Goal: Task Accomplishment & Management: Complete application form

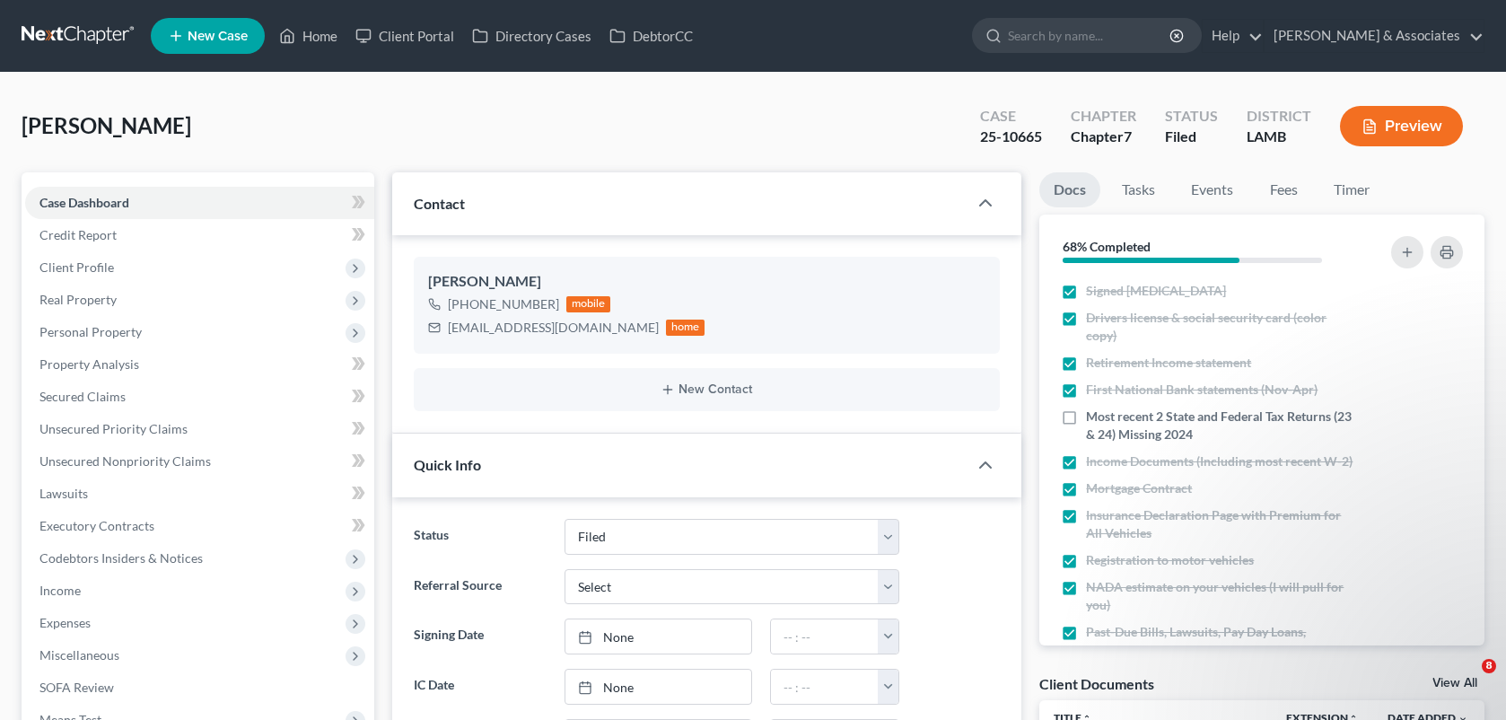
select select "8"
select select "0"
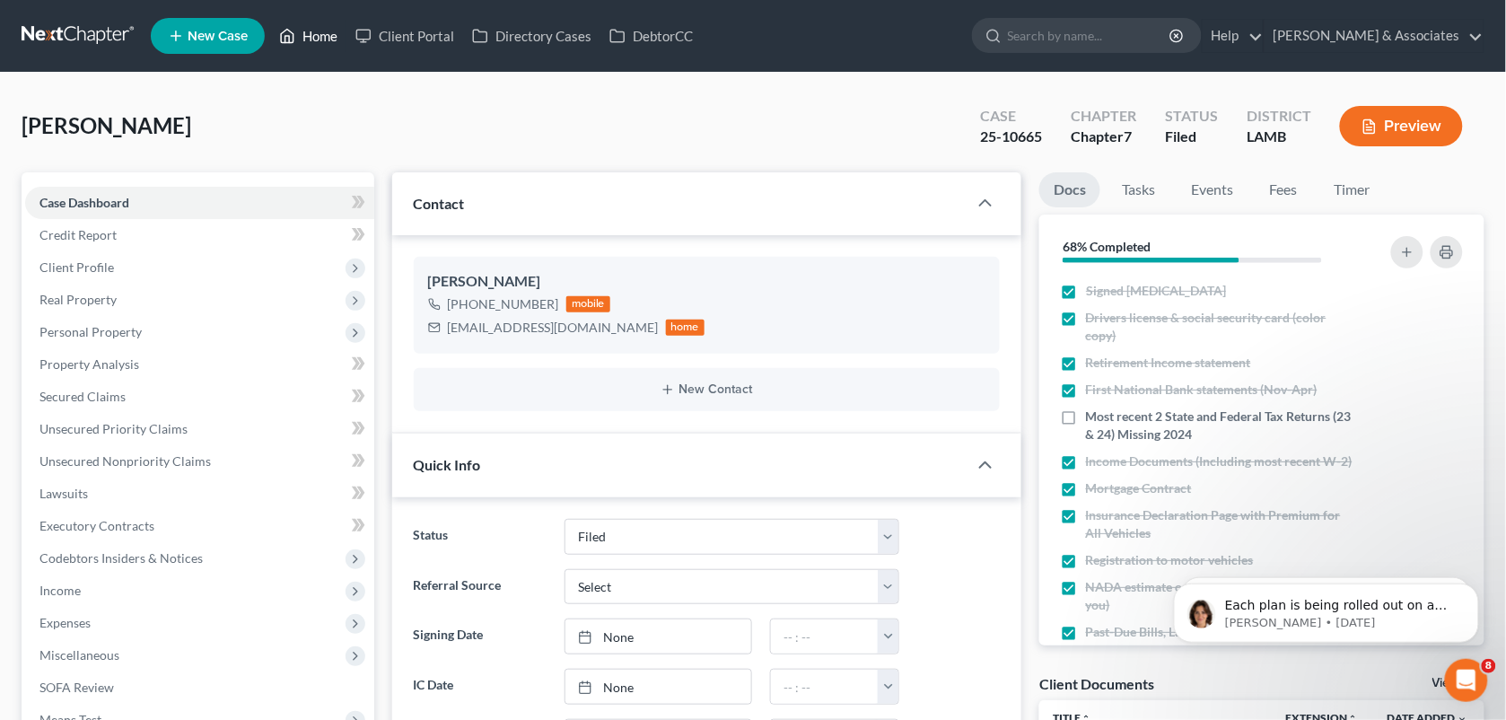
click at [302, 34] on link "Home" at bounding box center [308, 36] width 76 height 32
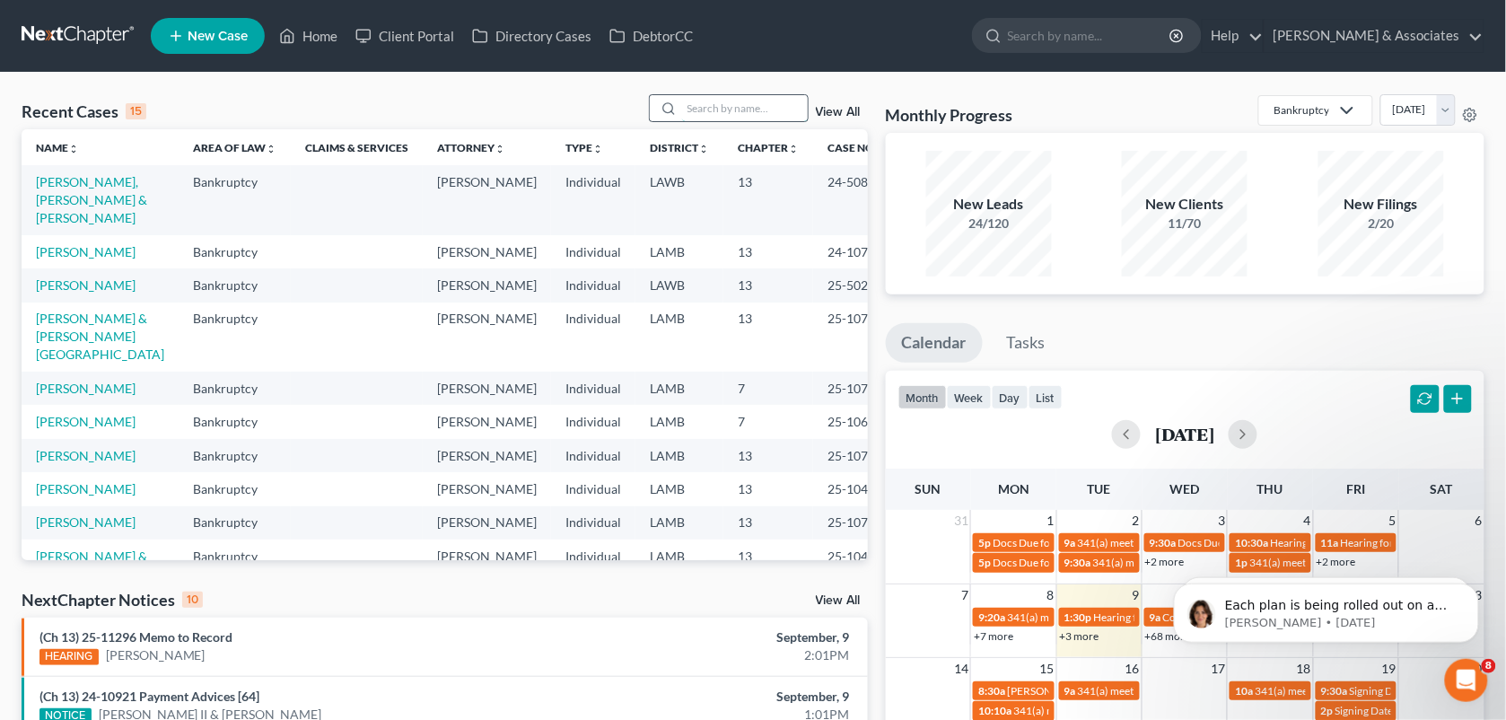
click at [704, 110] on input "search" at bounding box center [745, 108] width 126 height 26
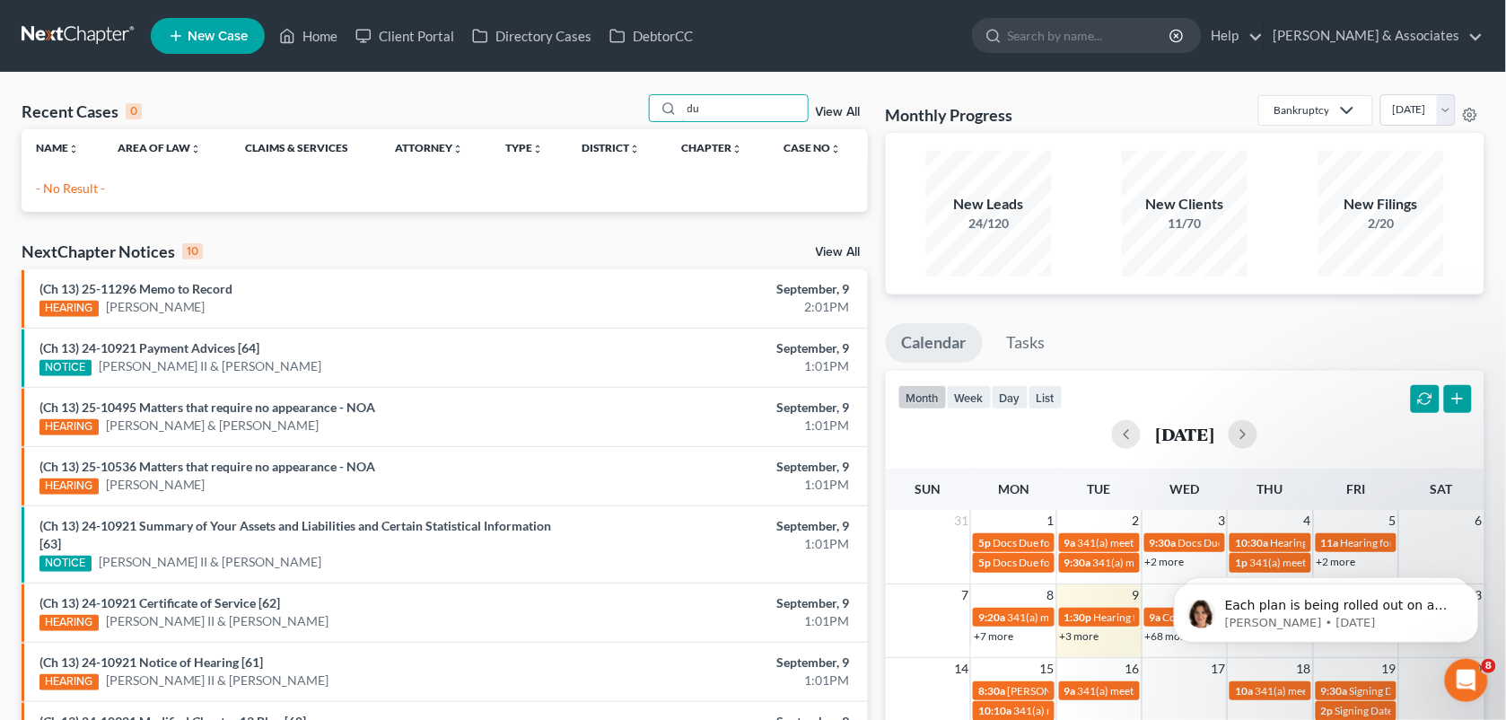
type input "d"
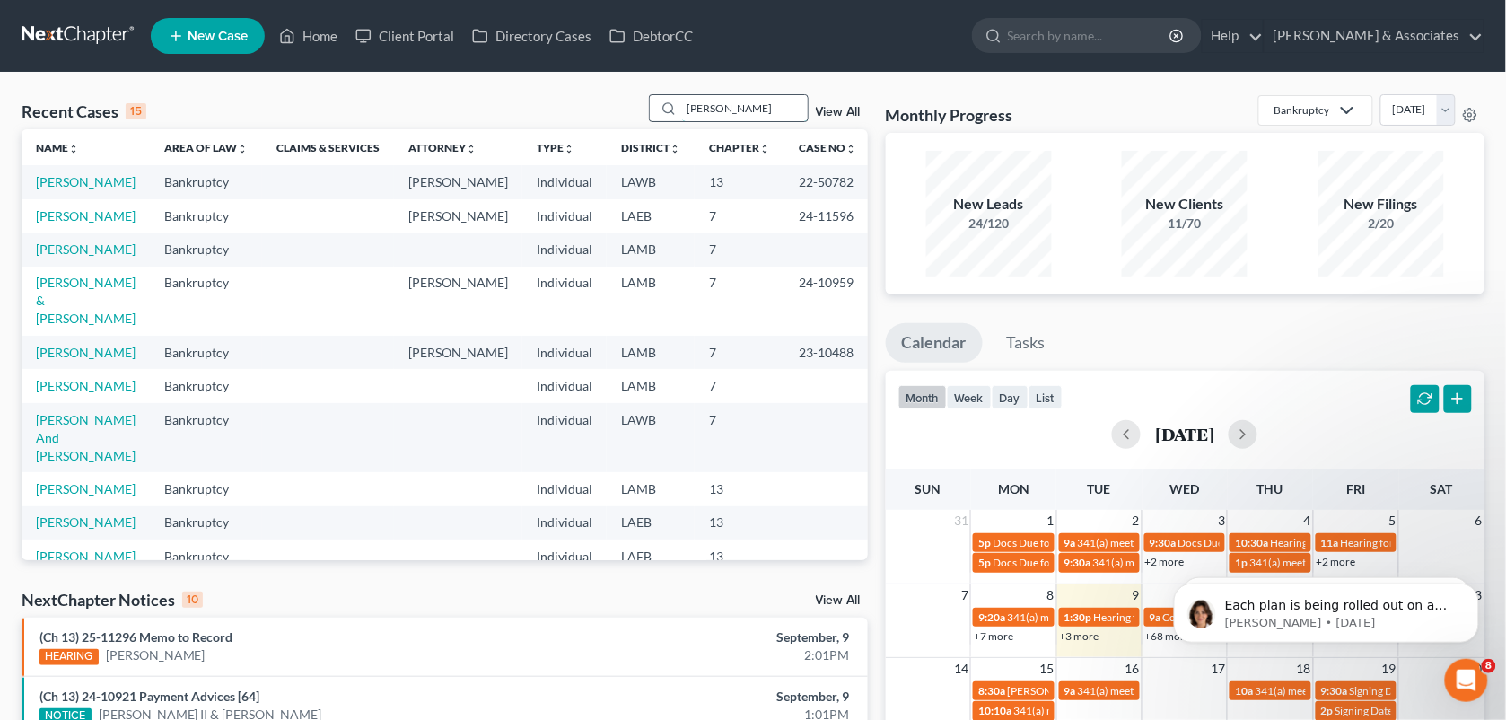
click at [756, 103] on input "melissa" at bounding box center [745, 108] width 126 height 26
type input "m"
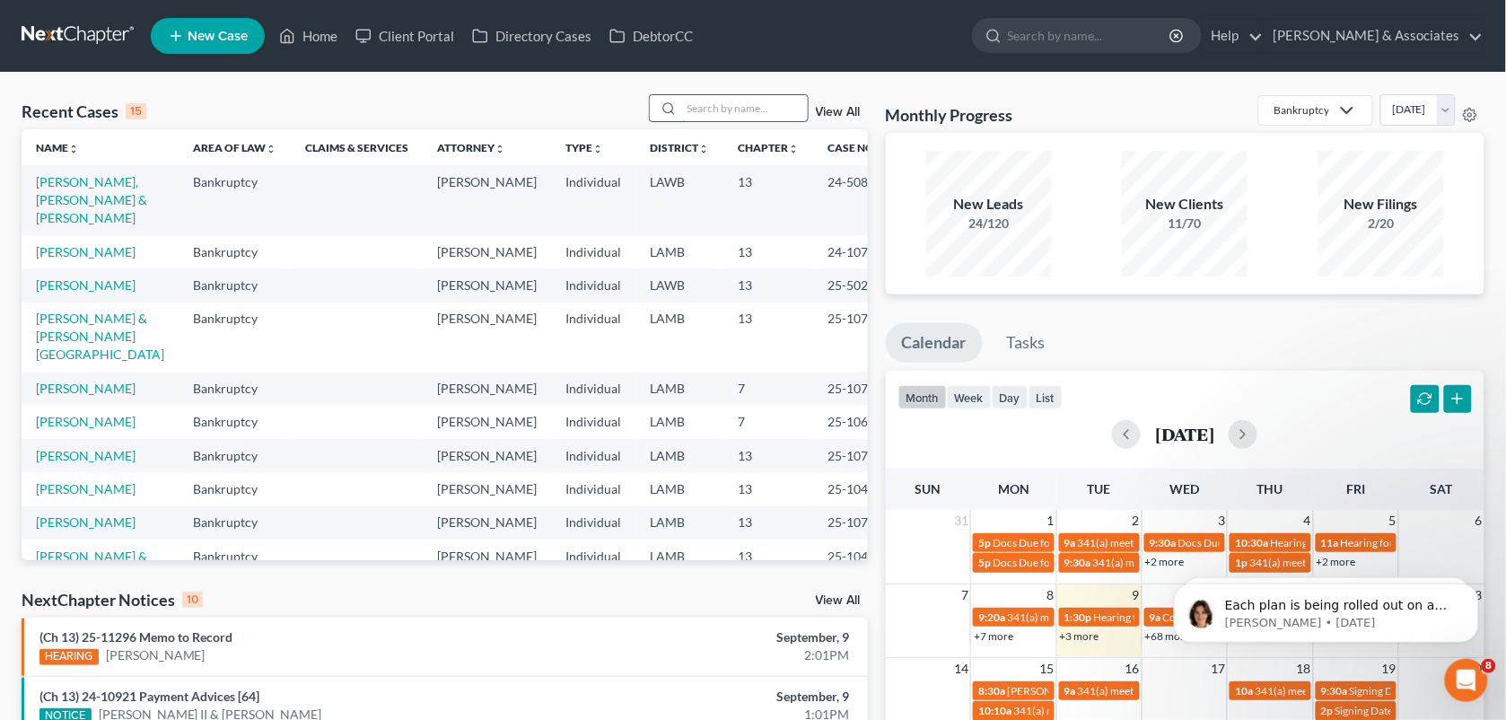
click at [698, 109] on input "search" at bounding box center [745, 108] width 126 height 26
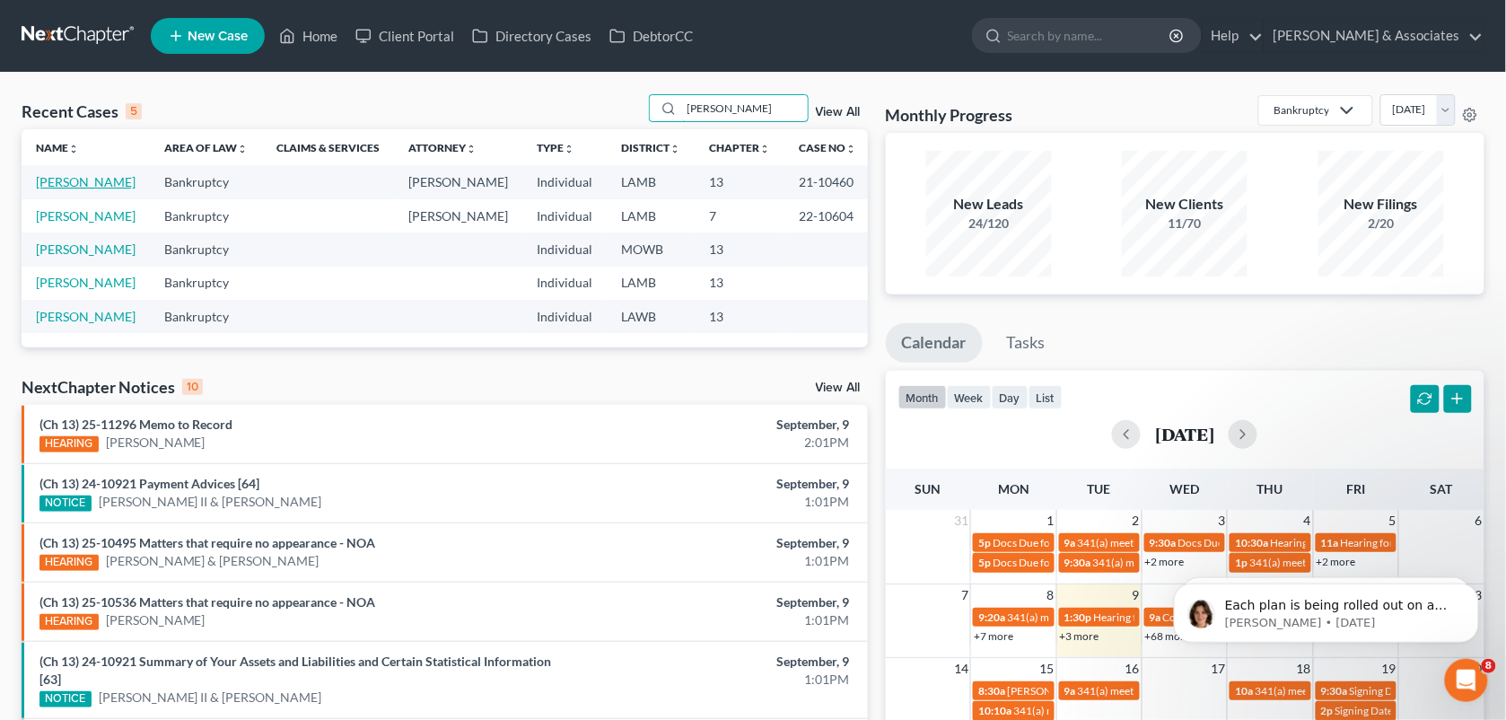
type input "tate"
click at [61, 184] on link "[PERSON_NAME]" at bounding box center [86, 181] width 100 height 15
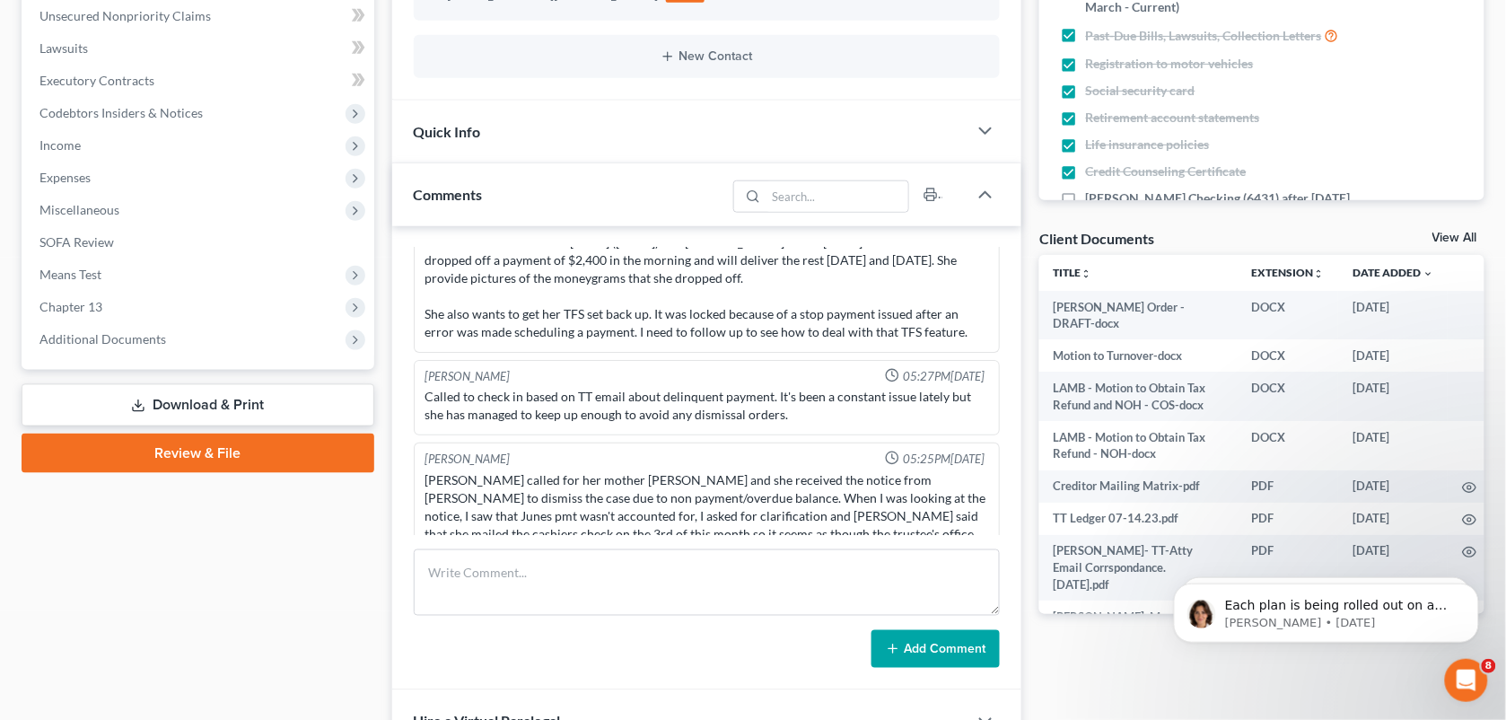
scroll to position [526, 0]
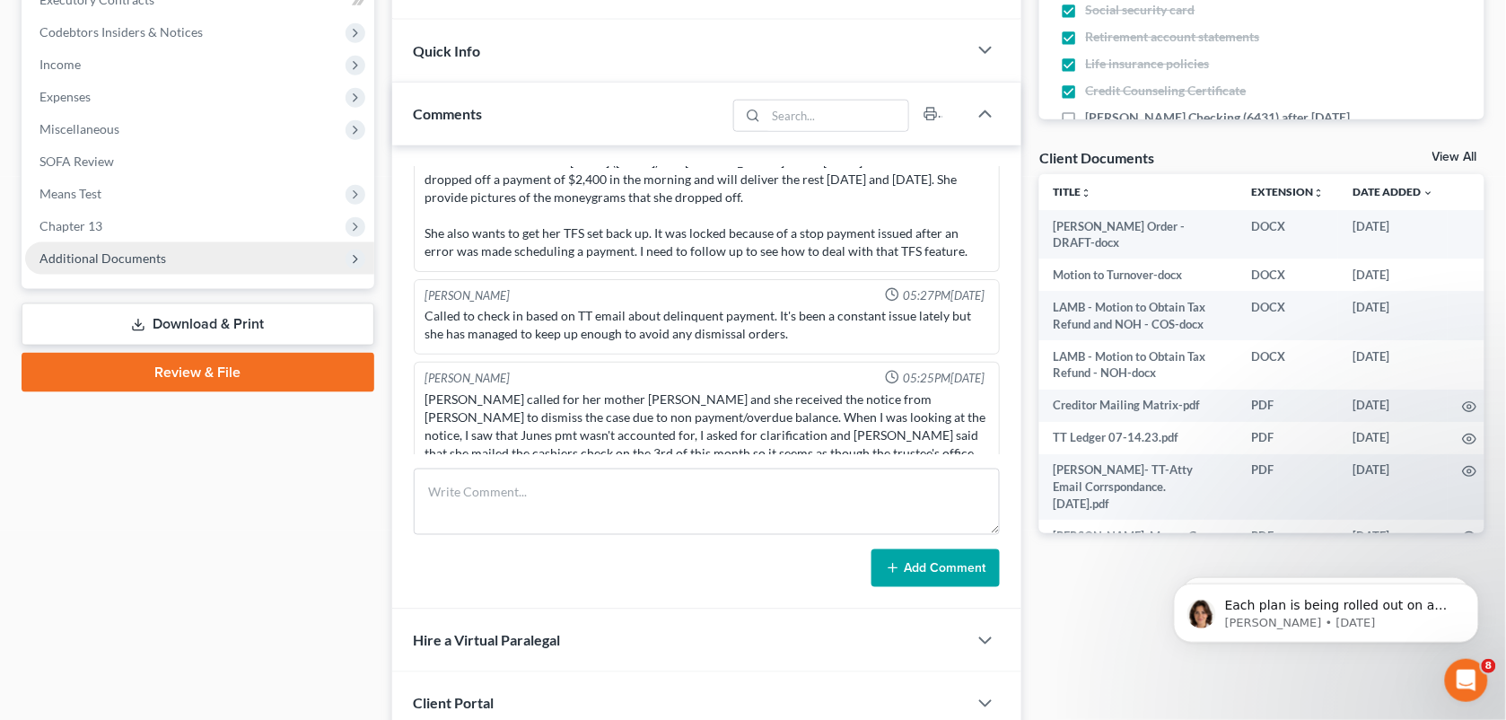
click at [142, 256] on span "Additional Documents" at bounding box center [102, 257] width 127 height 15
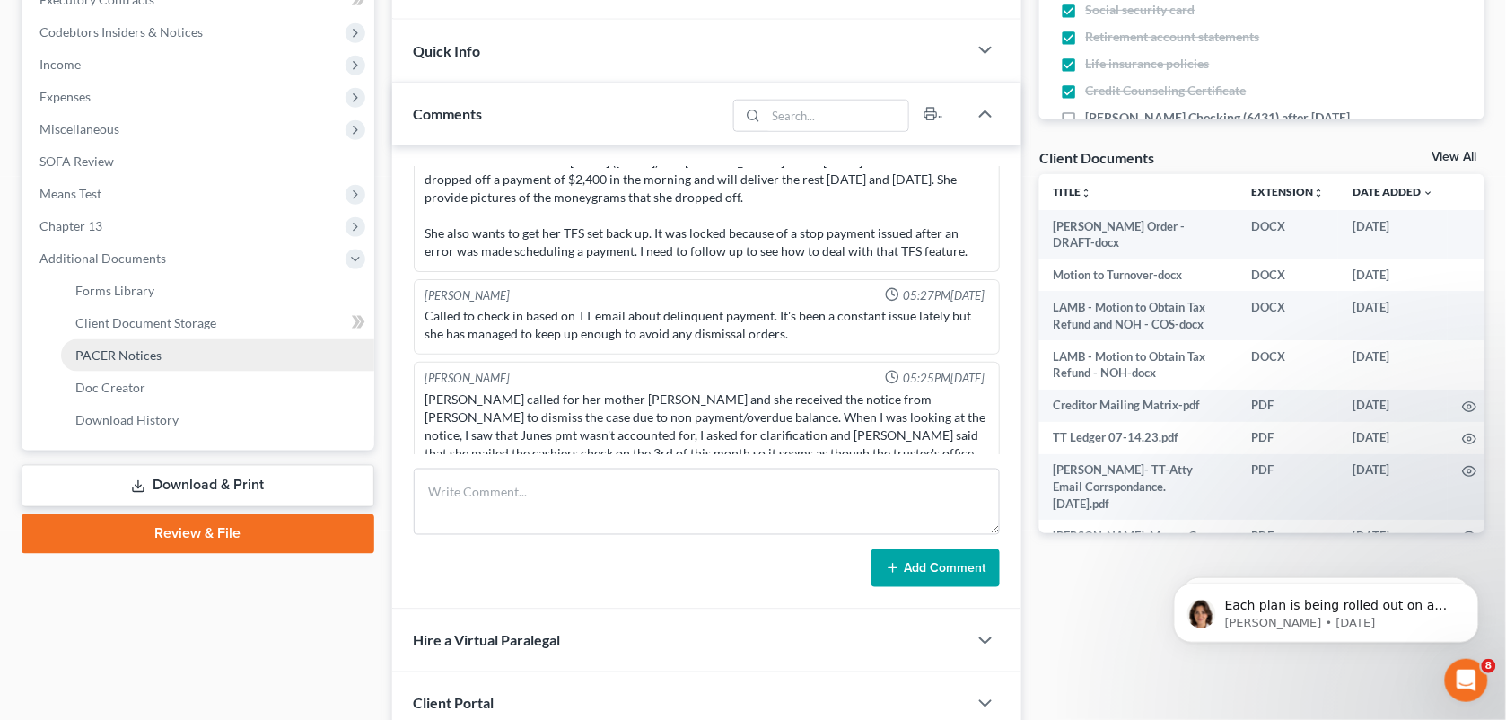
click at [127, 353] on span "PACER Notices" at bounding box center [118, 354] width 86 height 15
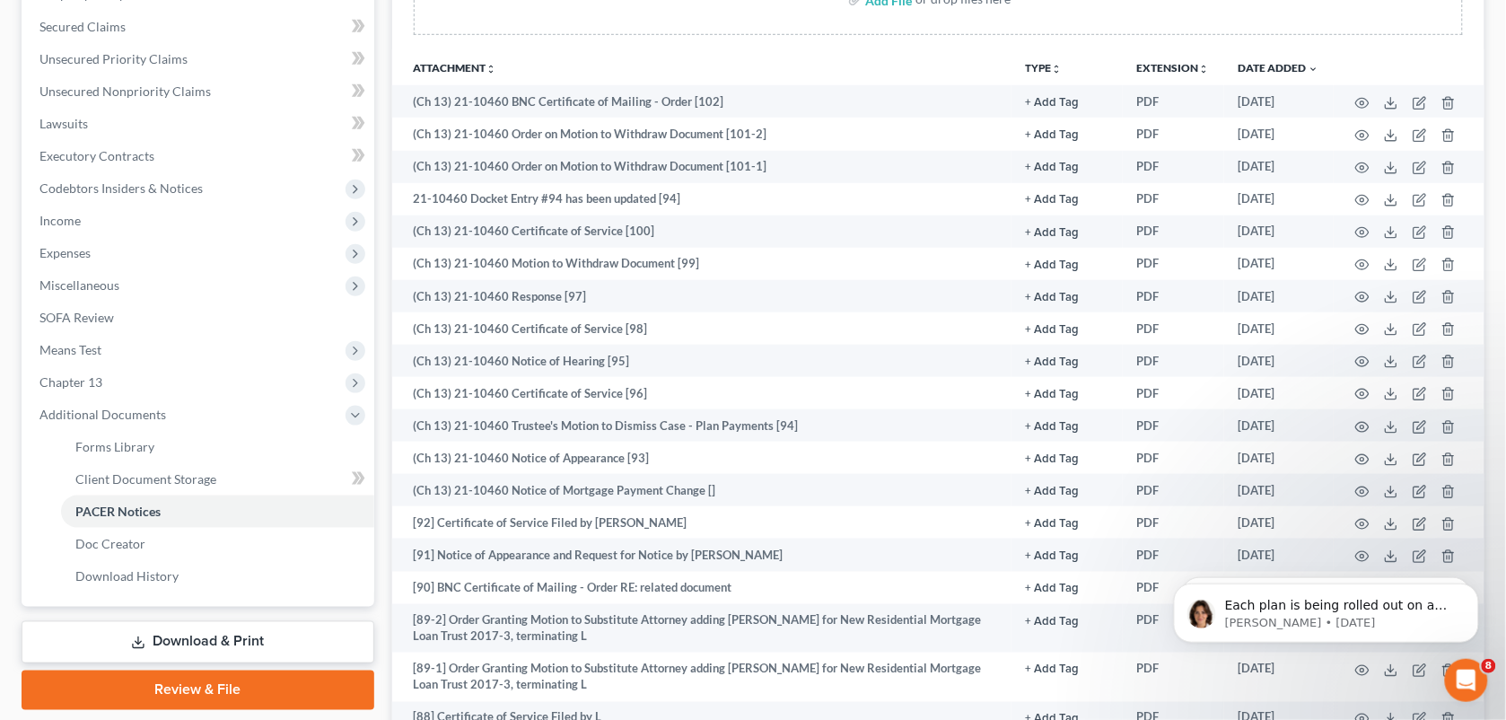
scroll to position [323, 0]
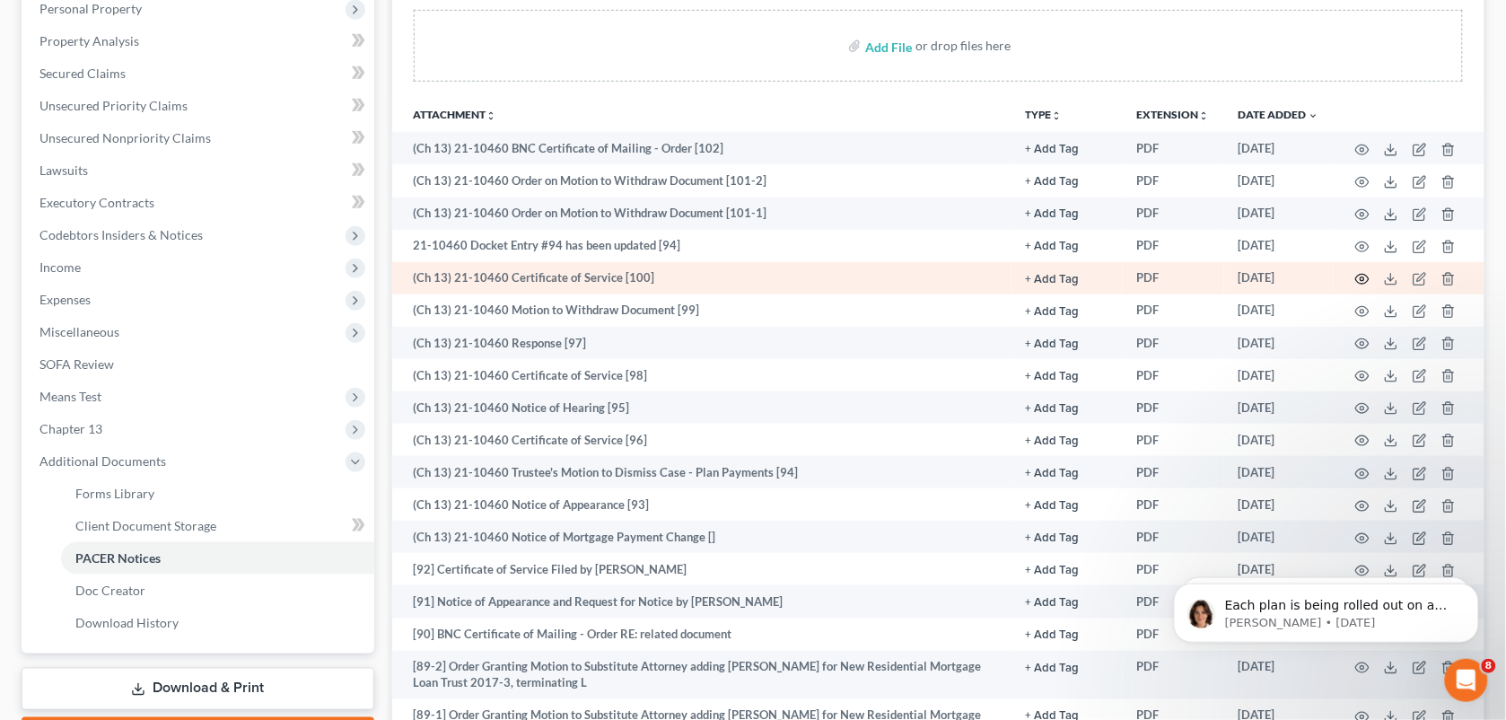
click at [1355, 275] on icon "button" at bounding box center [1362, 279] width 14 height 14
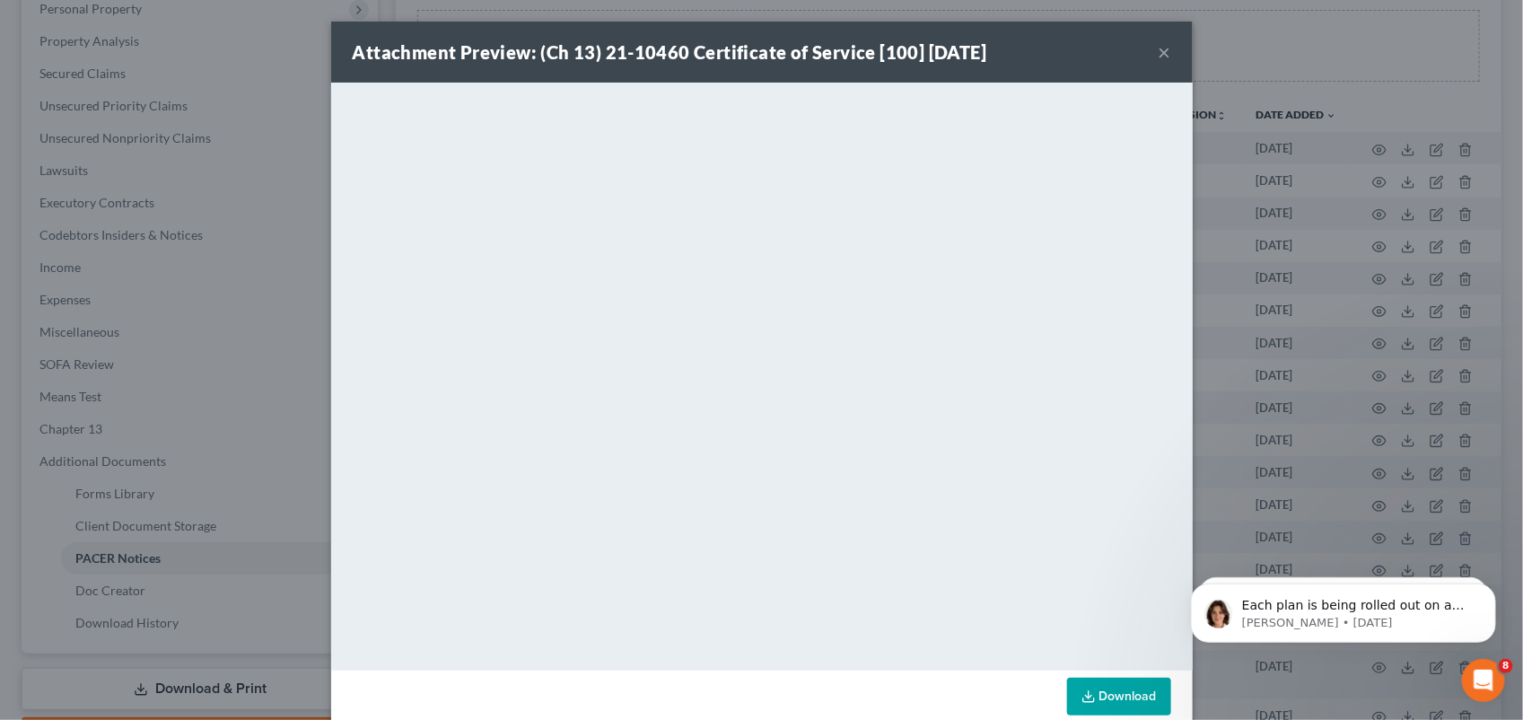
click at [1160, 50] on button "×" at bounding box center [1165, 52] width 13 height 22
click at [1159, 50] on button "×" at bounding box center [1165, 52] width 13 height 22
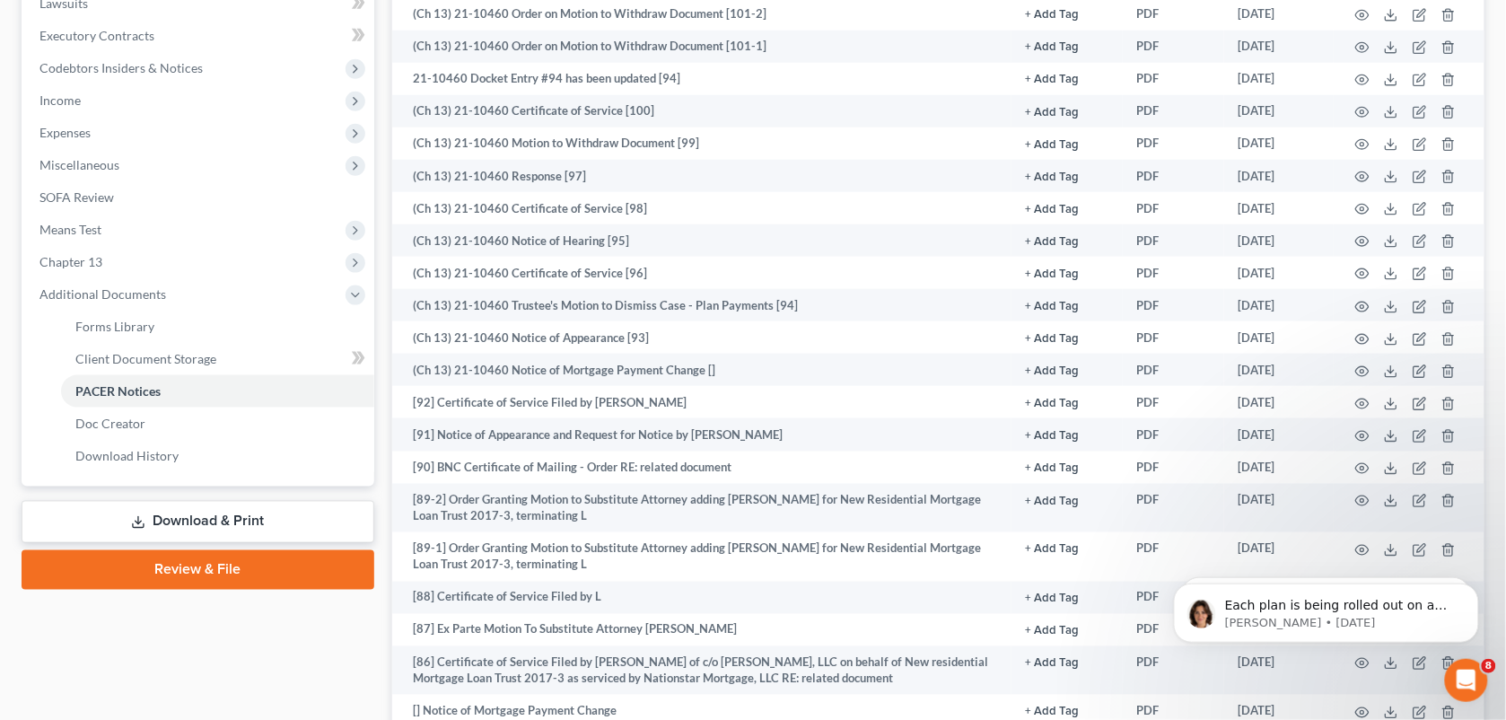
scroll to position [483, 0]
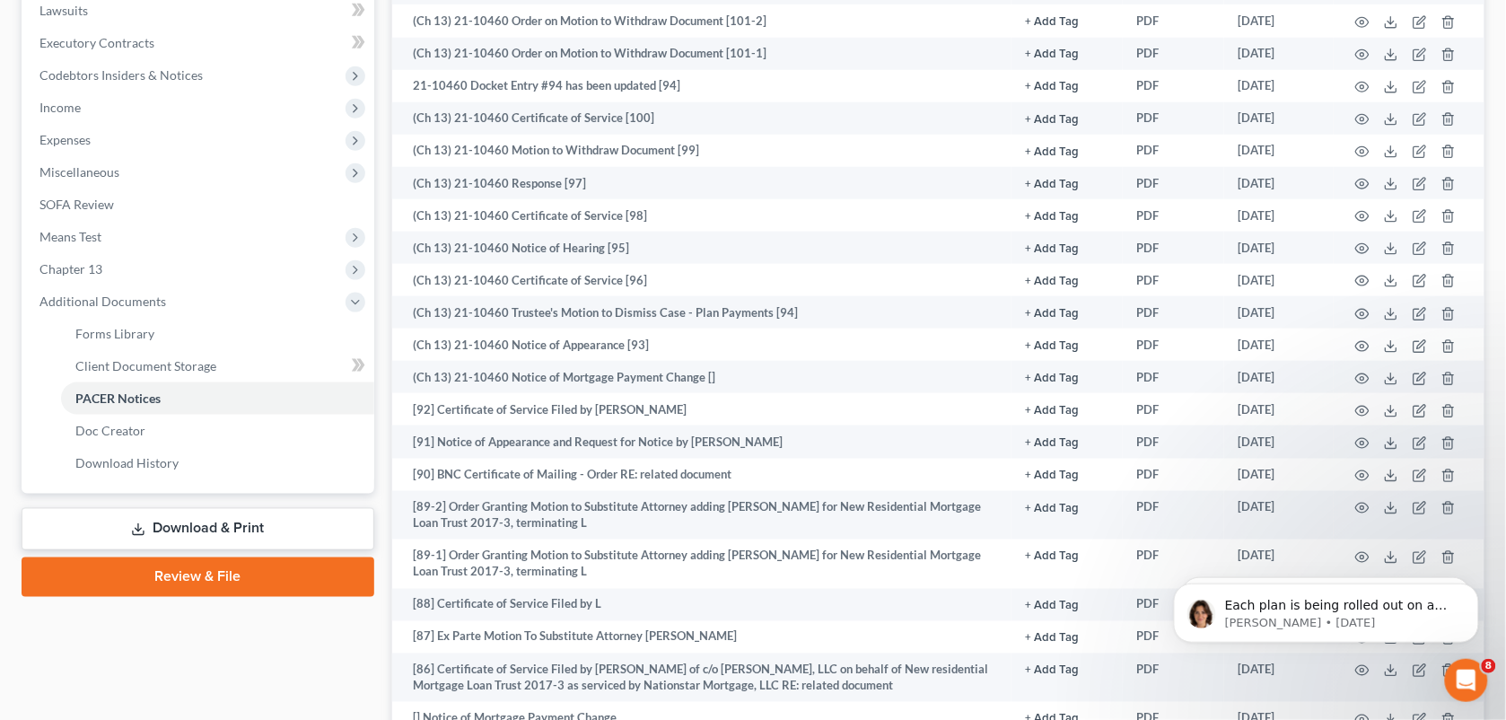
drag, startPoint x: 1485, startPoint y: 160, endPoint x: 1487, endPoint y: 121, distance: 38.6
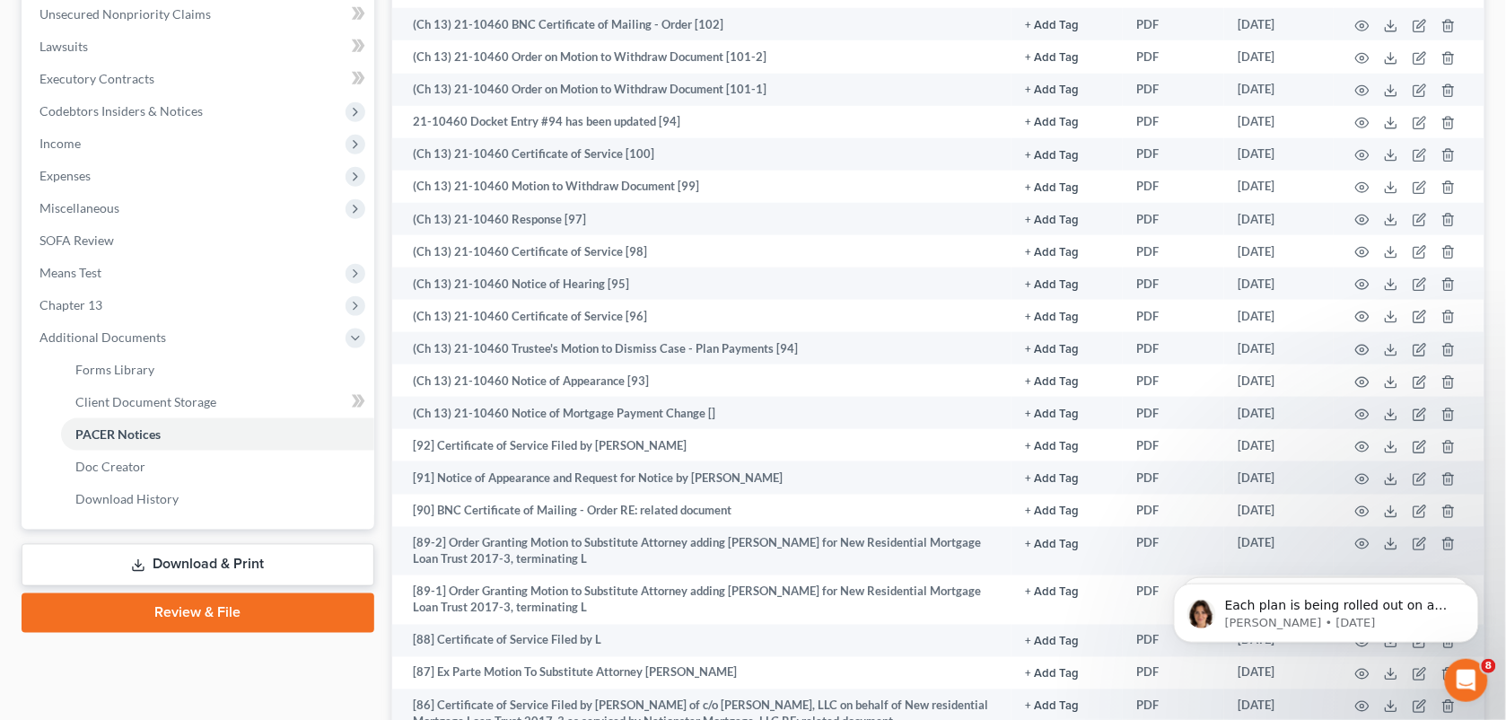
scroll to position [364, 0]
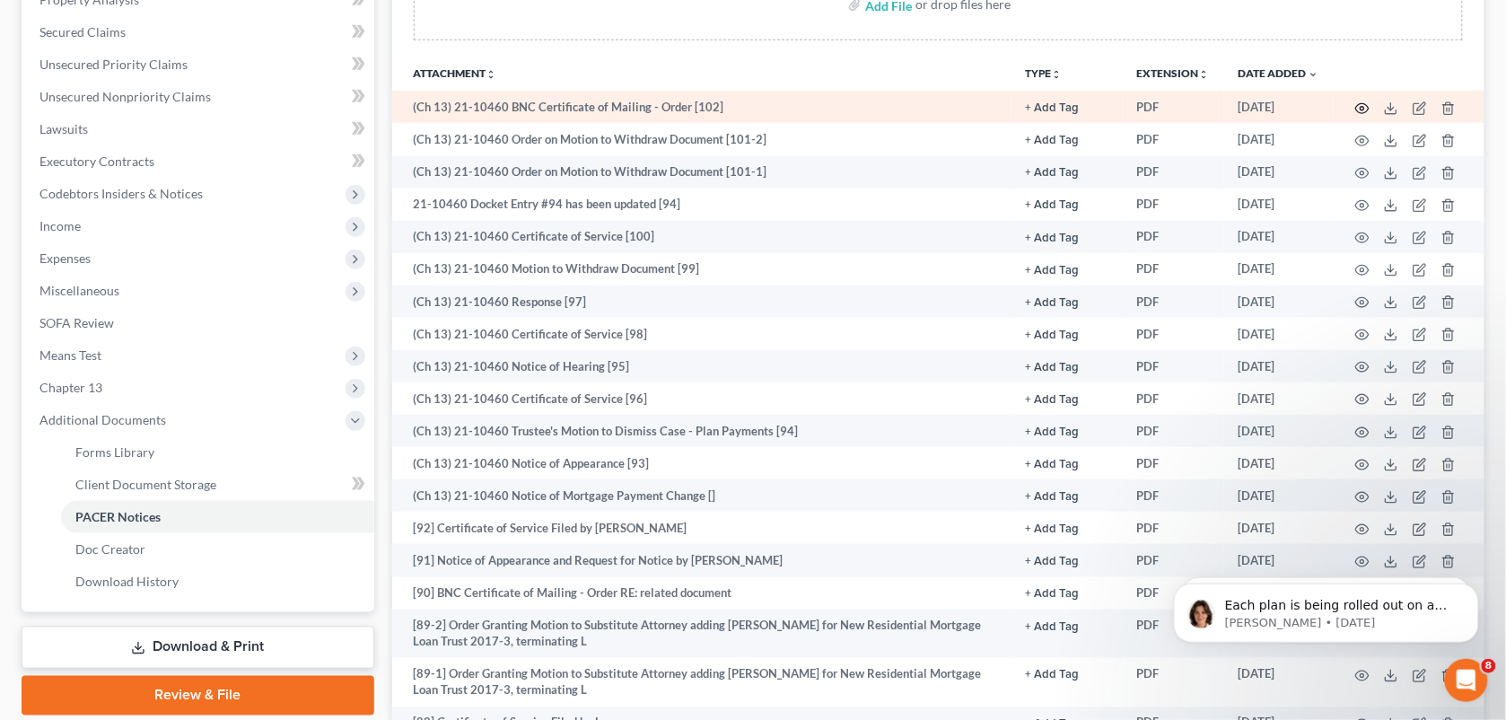
click at [1357, 106] on icon "button" at bounding box center [1362, 108] width 13 height 10
click at [1377, 106] on td at bounding box center [1409, 107] width 151 height 32
click at [1369, 106] on icon "button" at bounding box center [1362, 108] width 13 height 10
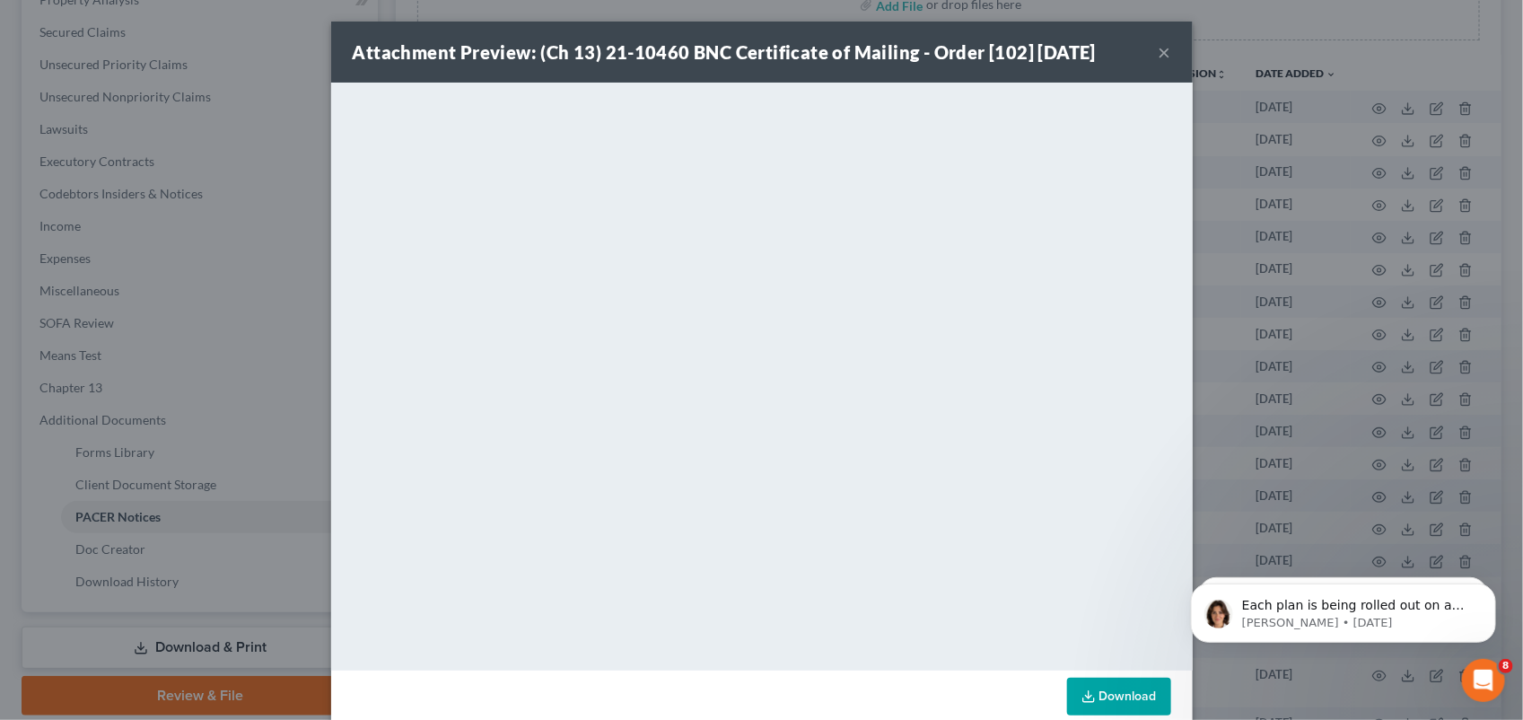
click at [1159, 58] on button "×" at bounding box center [1165, 52] width 13 height 22
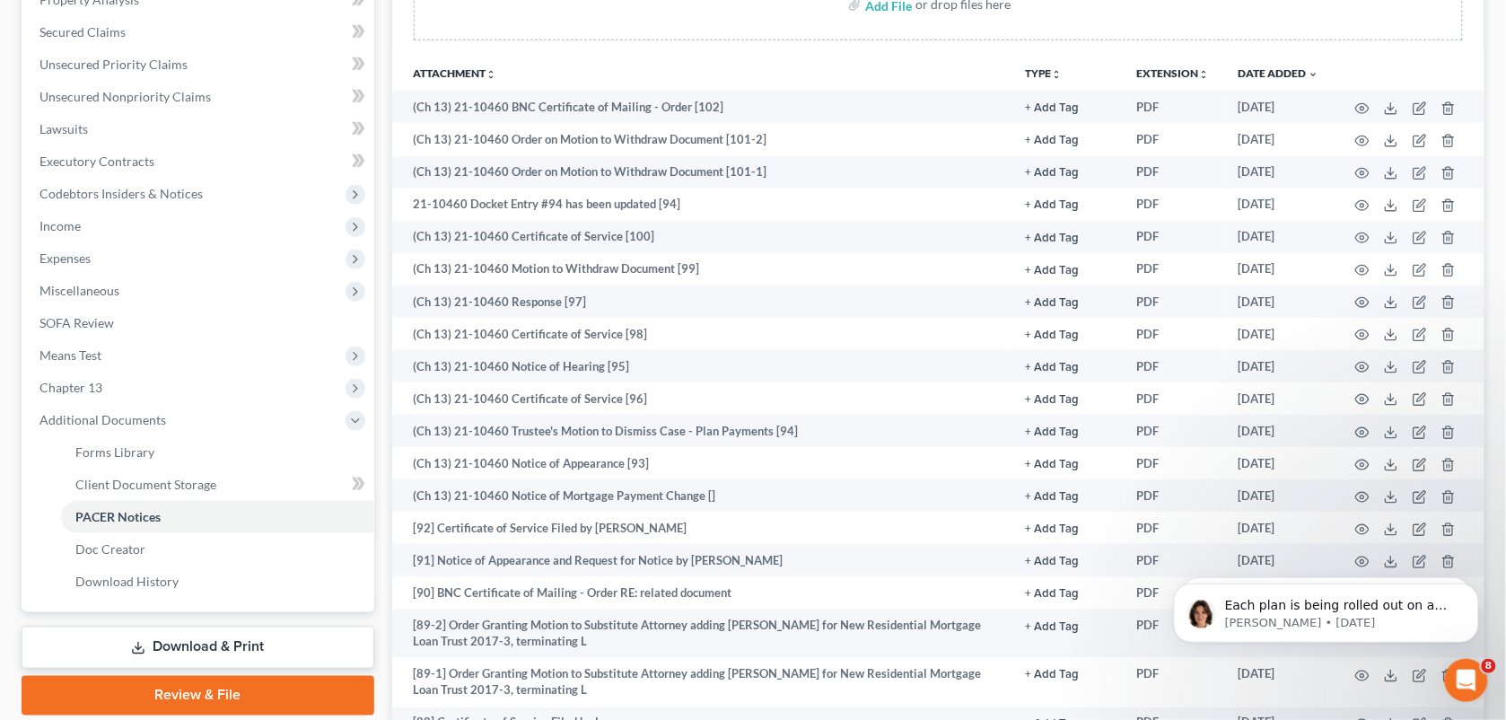
scroll to position [0, 0]
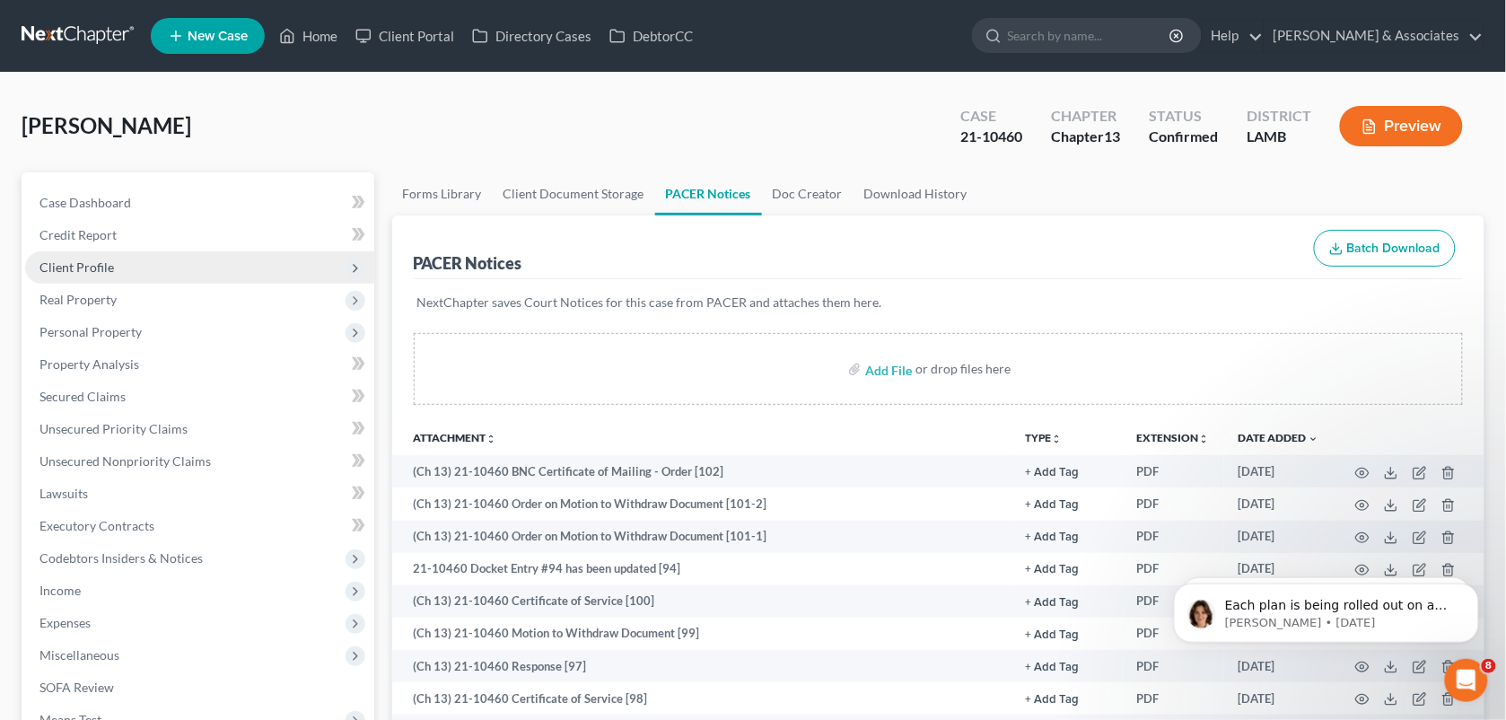
click at [173, 261] on span "Client Profile" at bounding box center [199, 267] width 349 height 32
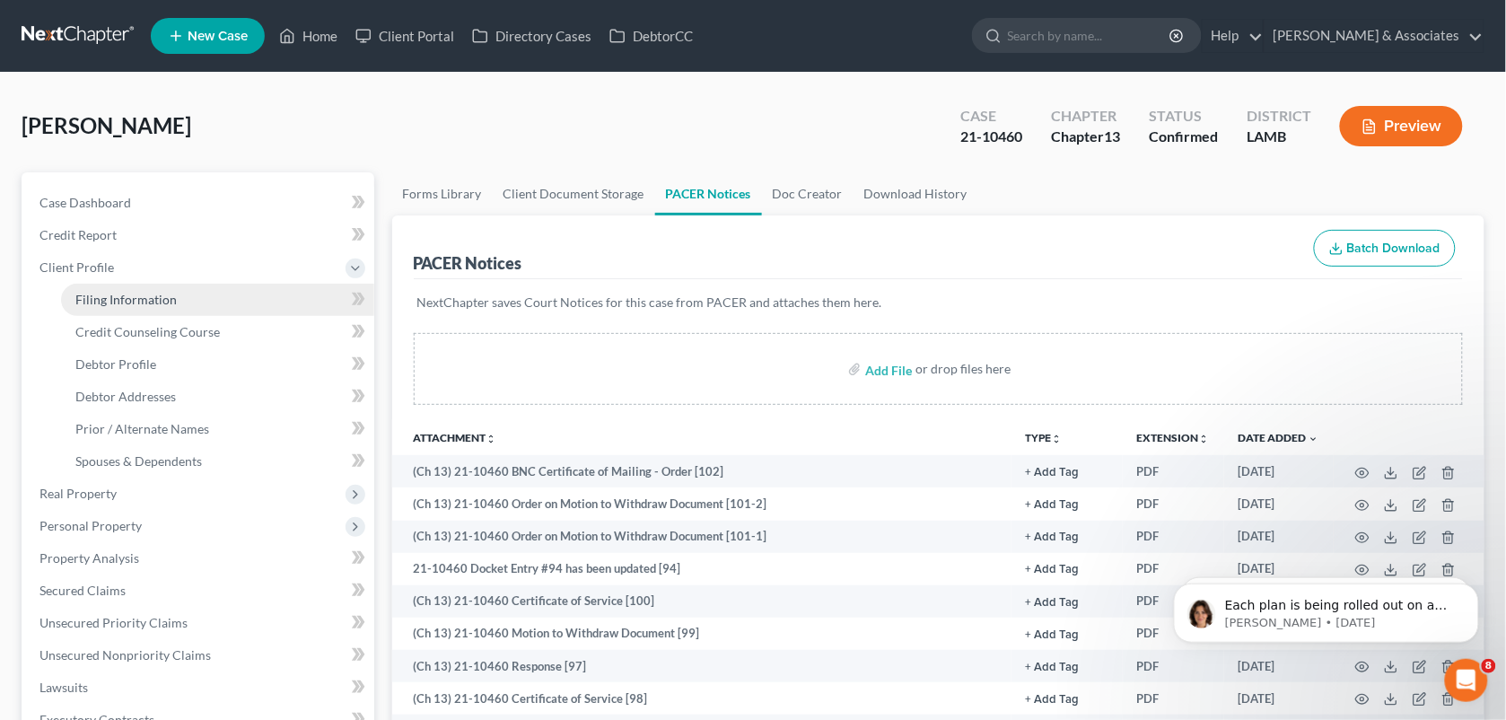
click at [164, 306] on link "Filing Information" at bounding box center [217, 300] width 313 height 32
select select "1"
select select "0"
select select "3"
select select "19"
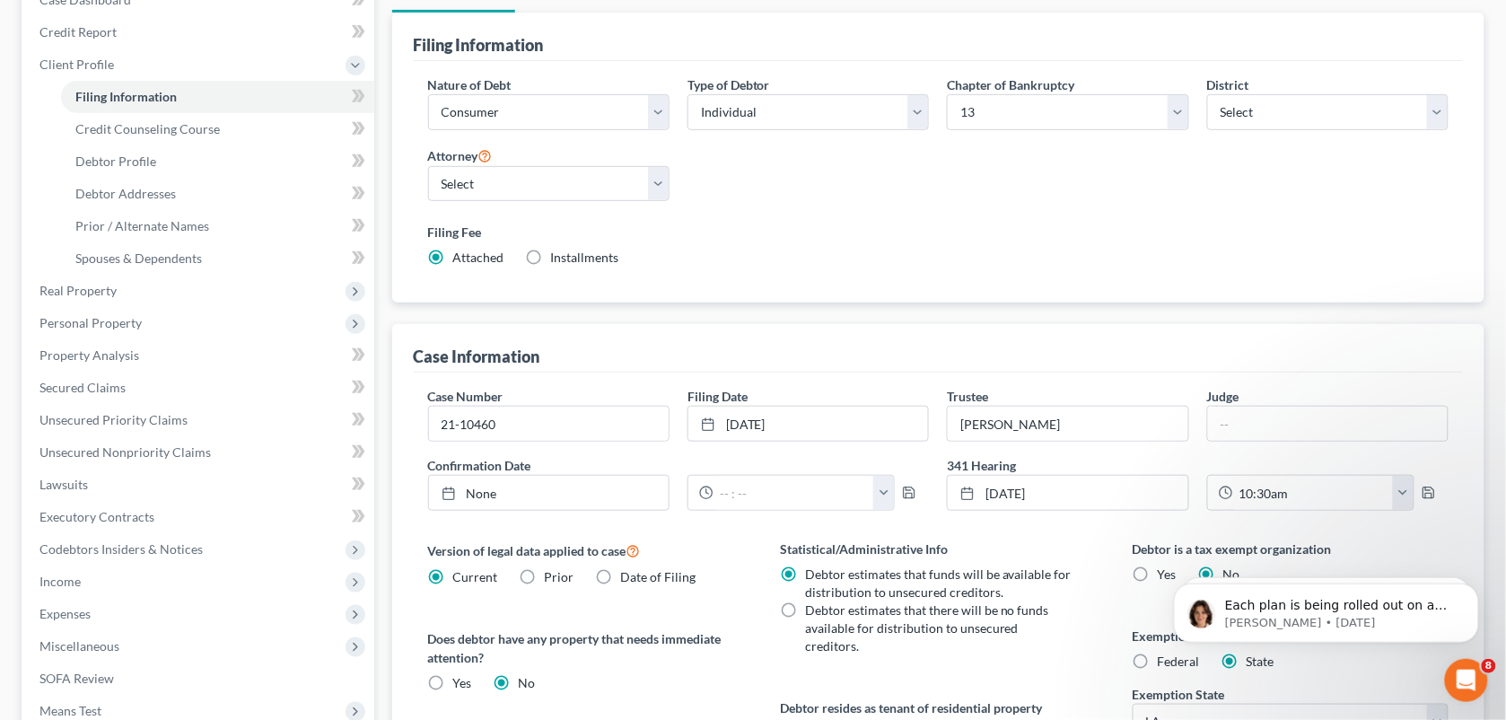
scroll to position [377, 0]
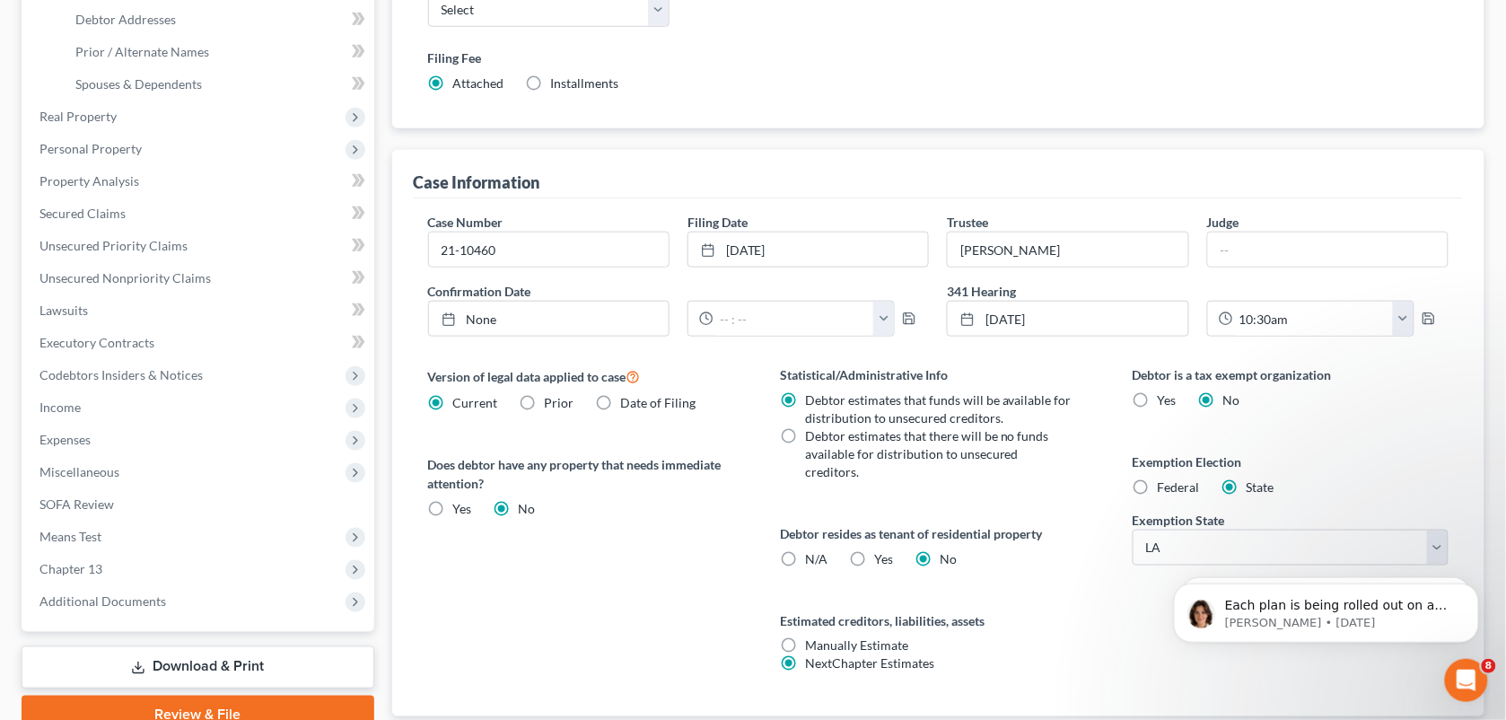
click at [1503, 381] on div "Tate, Irene Upgraded Case 21-10460 Chapter Chapter 13 Status Confirmed District…" at bounding box center [753, 253] width 1506 height 1114
click at [1129, 642] on div "Debtor is a tax exempt organization Yes No Exemption Election Federal State Exe…" at bounding box center [1291, 540] width 353 height 351
click at [1284, 37] on div "Nature of Debt Select Business Consumer Other Nature of Business Select Clearin…" at bounding box center [938, 4] width 1039 height 206
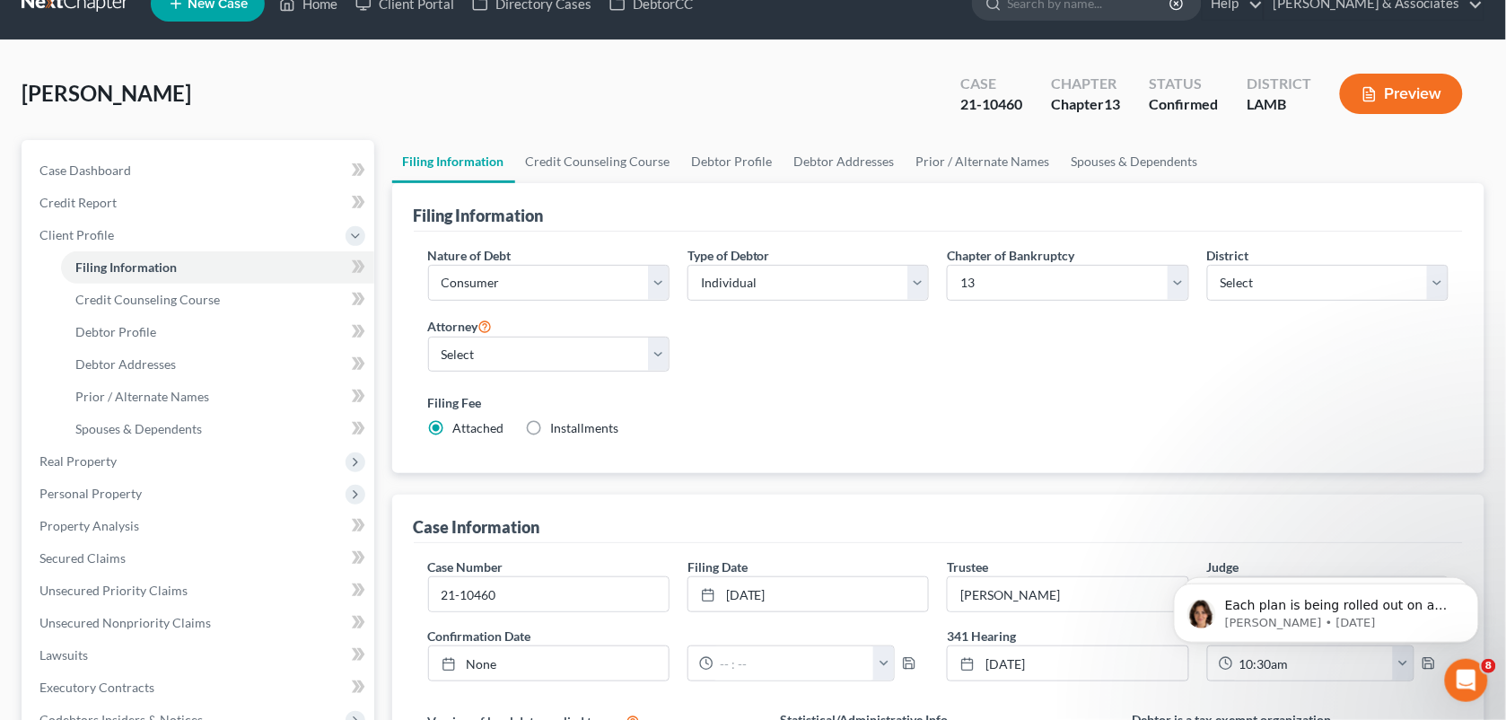
scroll to position [296, 0]
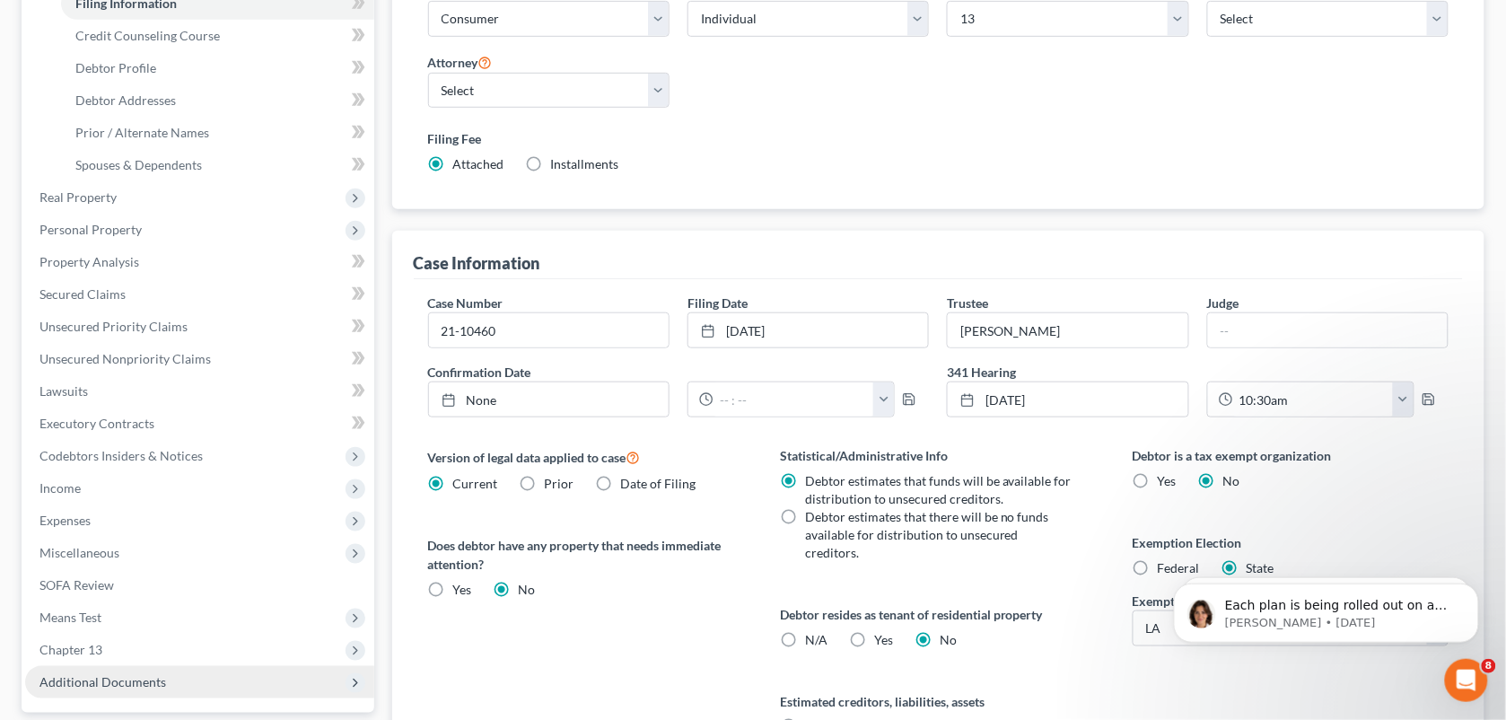
click at [118, 688] on span "Additional Documents" at bounding box center [199, 682] width 349 height 32
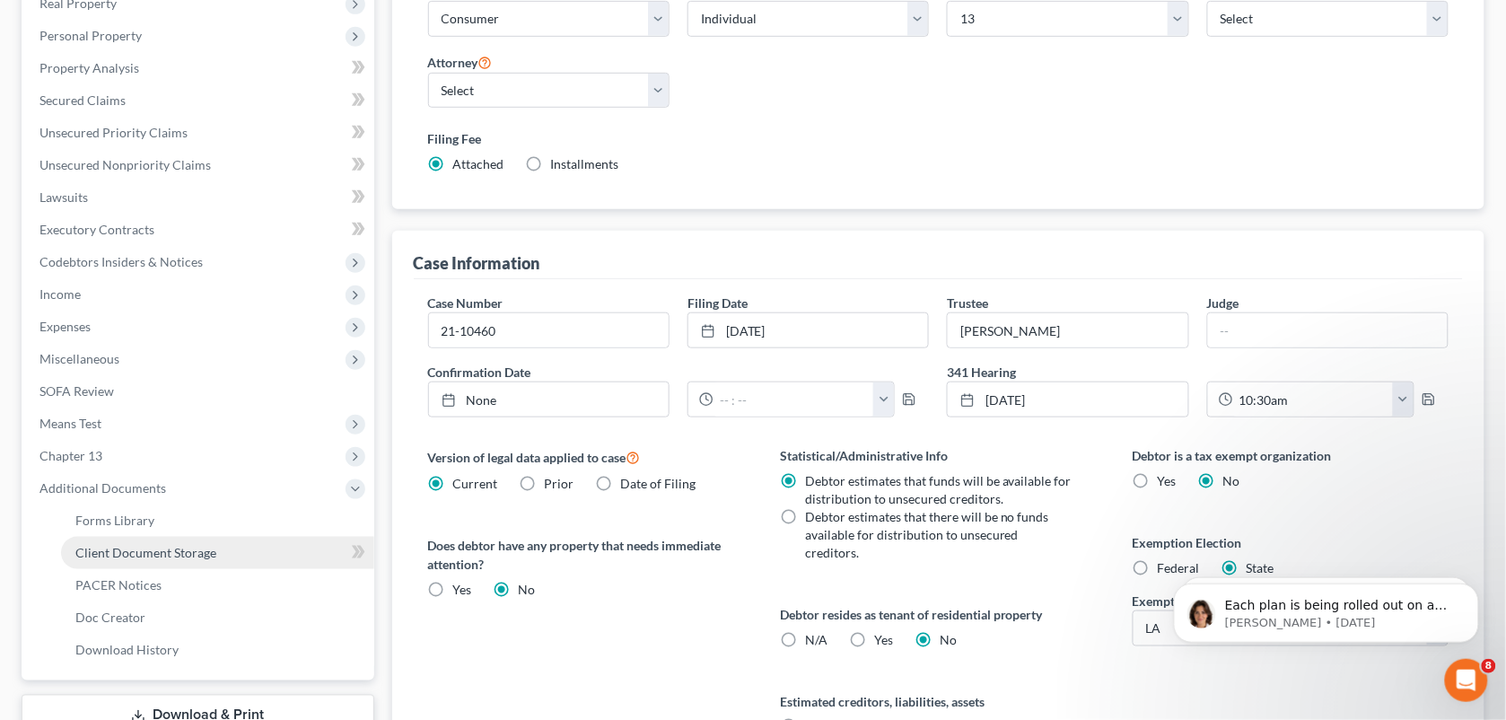
scroll to position [287, 0]
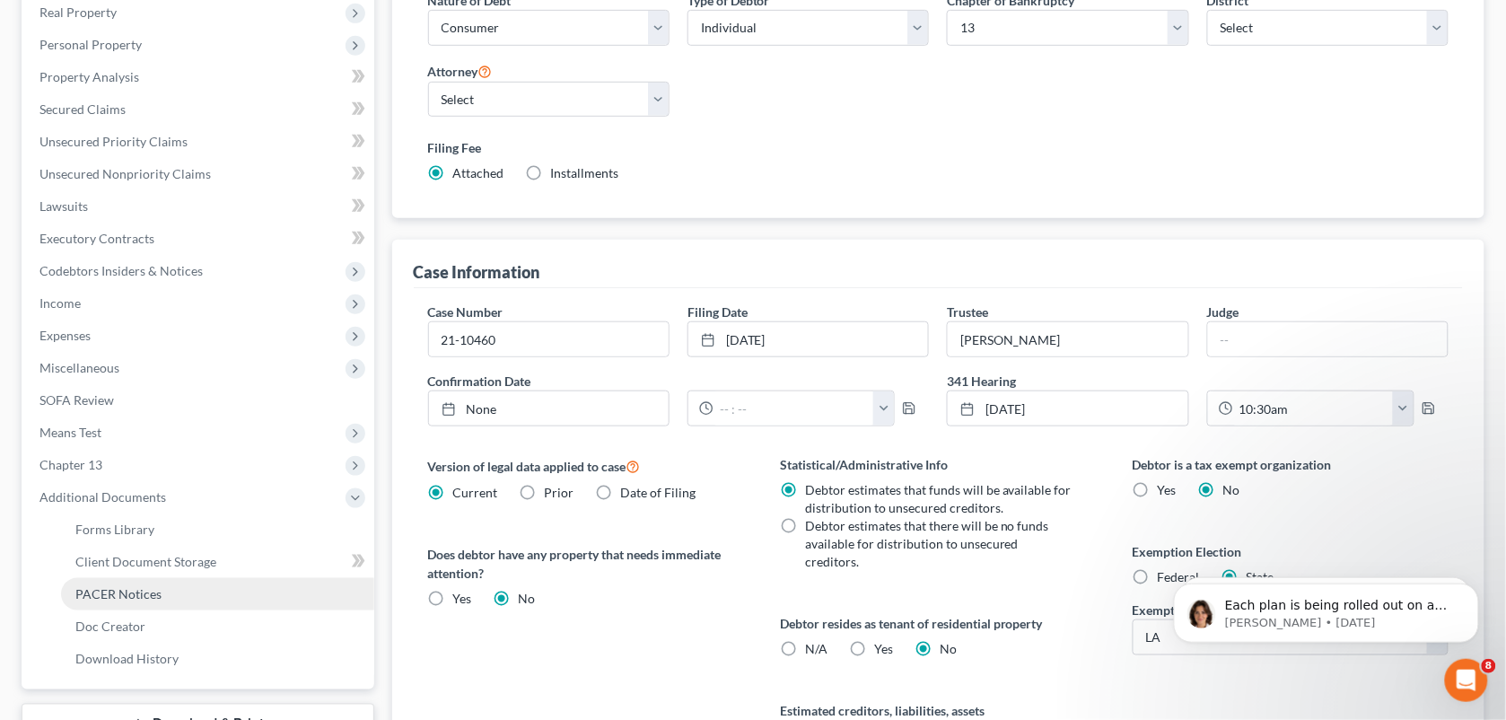
click at [168, 602] on link "PACER Notices" at bounding box center [217, 594] width 313 height 32
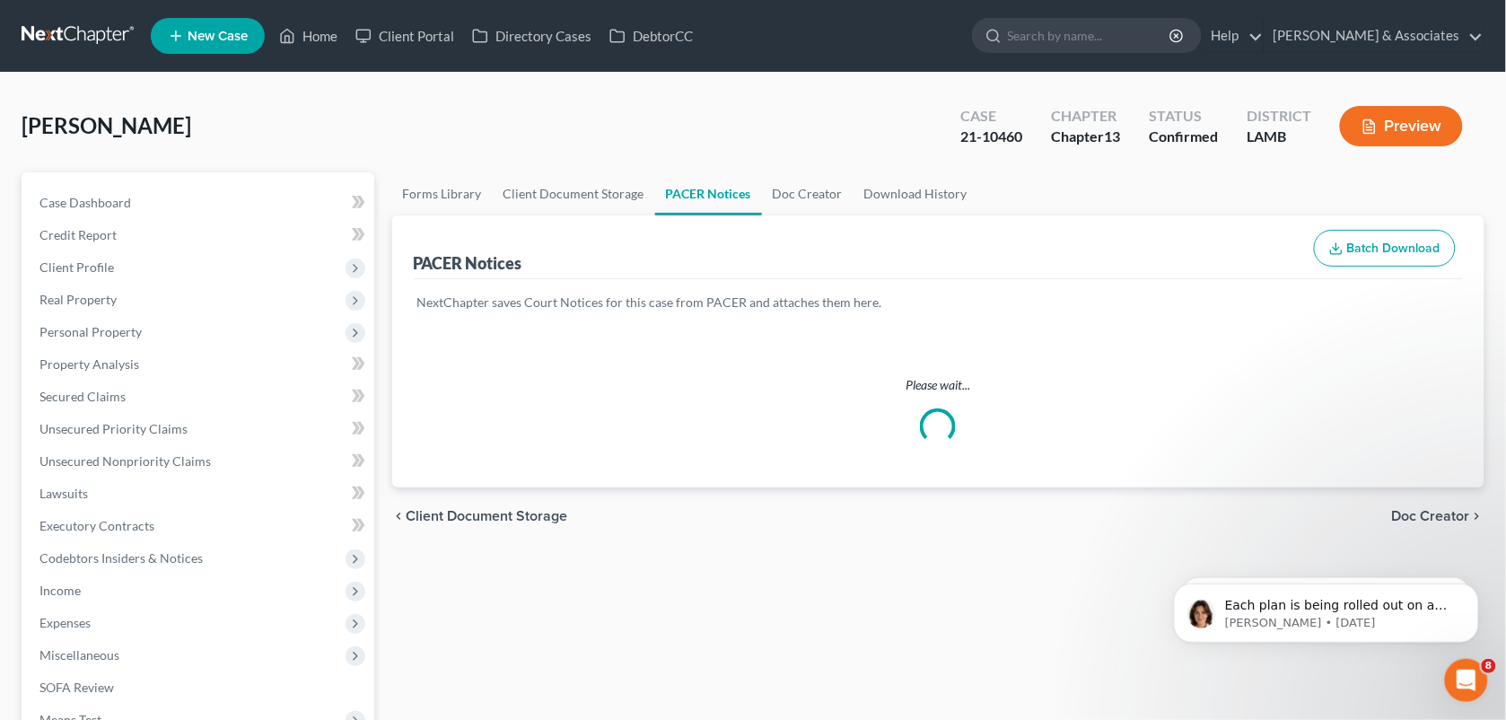
click at [1162, 615] on body "Each plan is being rolled out on a per-district basis. Once your district's pla…" at bounding box center [1325, 607] width 345 height 111
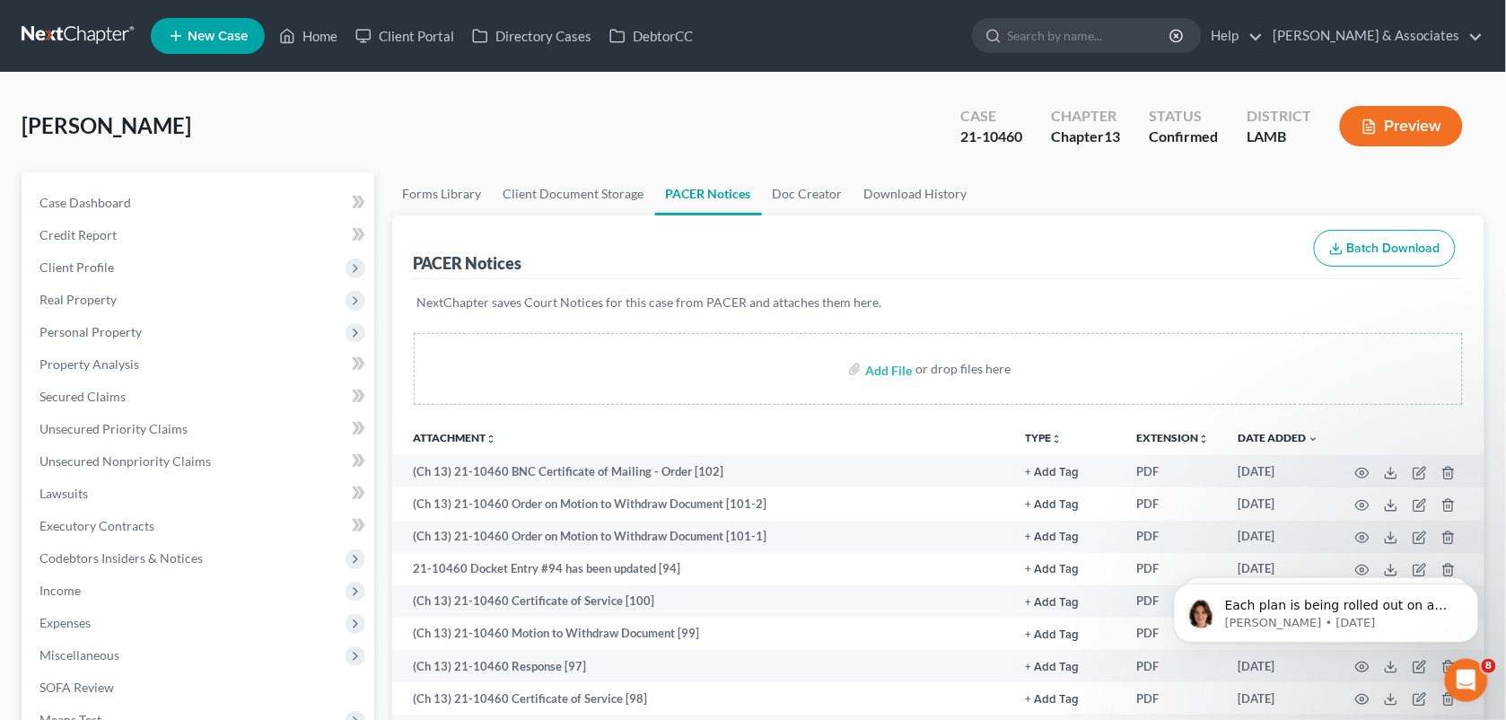
scroll to position [144, 0]
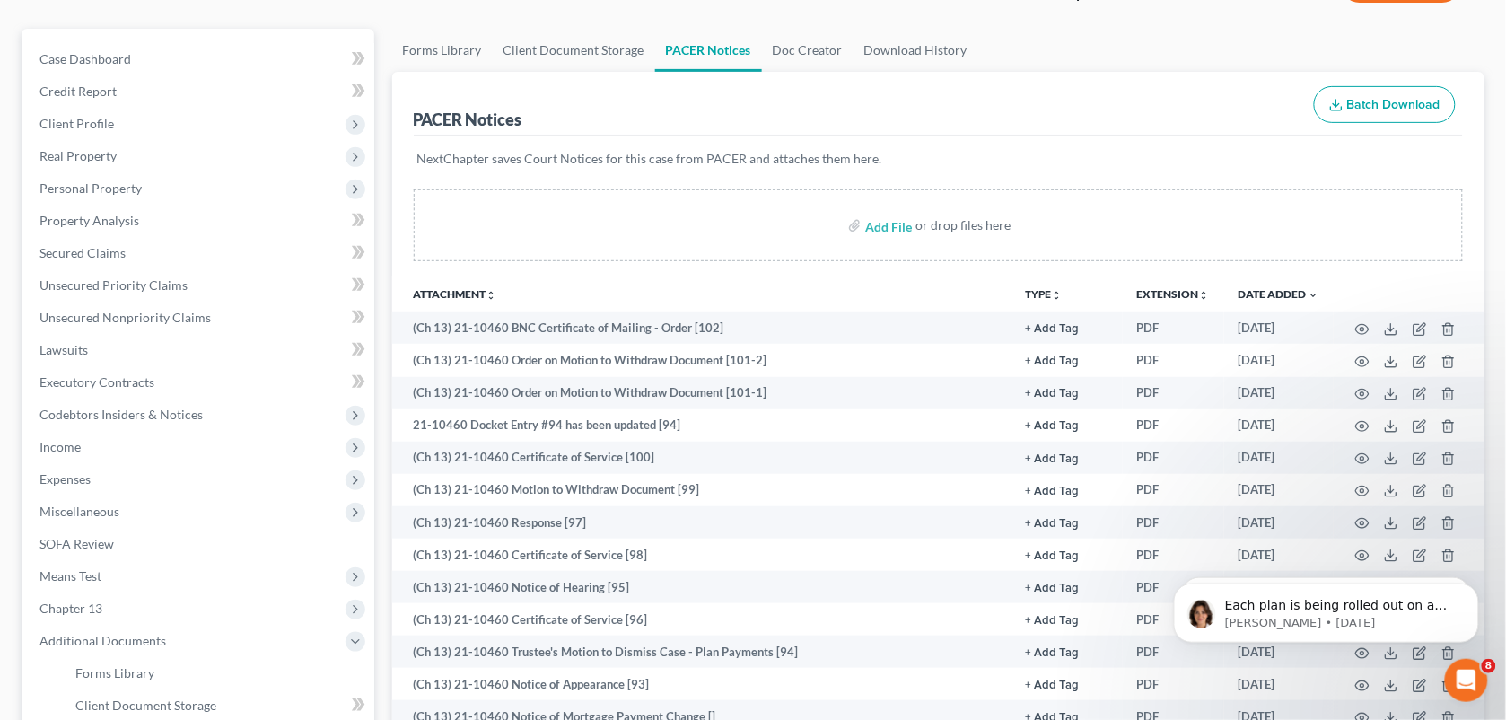
drag, startPoint x: 638, startPoint y: 101, endPoint x: 1508, endPoint y: 90, distance: 870.5
click at [638, 101] on div "PACER Notices Batch Download" at bounding box center [939, 104] width 1050 height 65
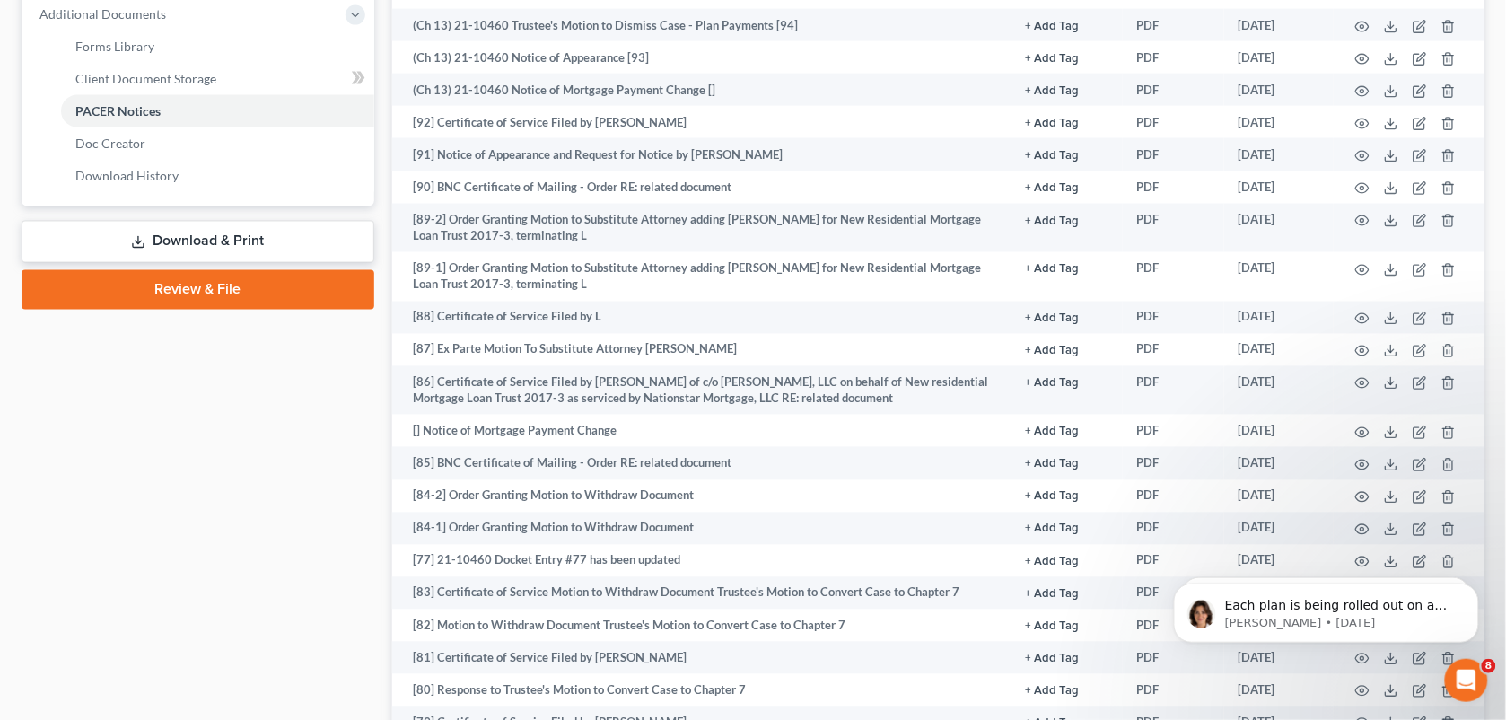
scroll to position [0, 0]
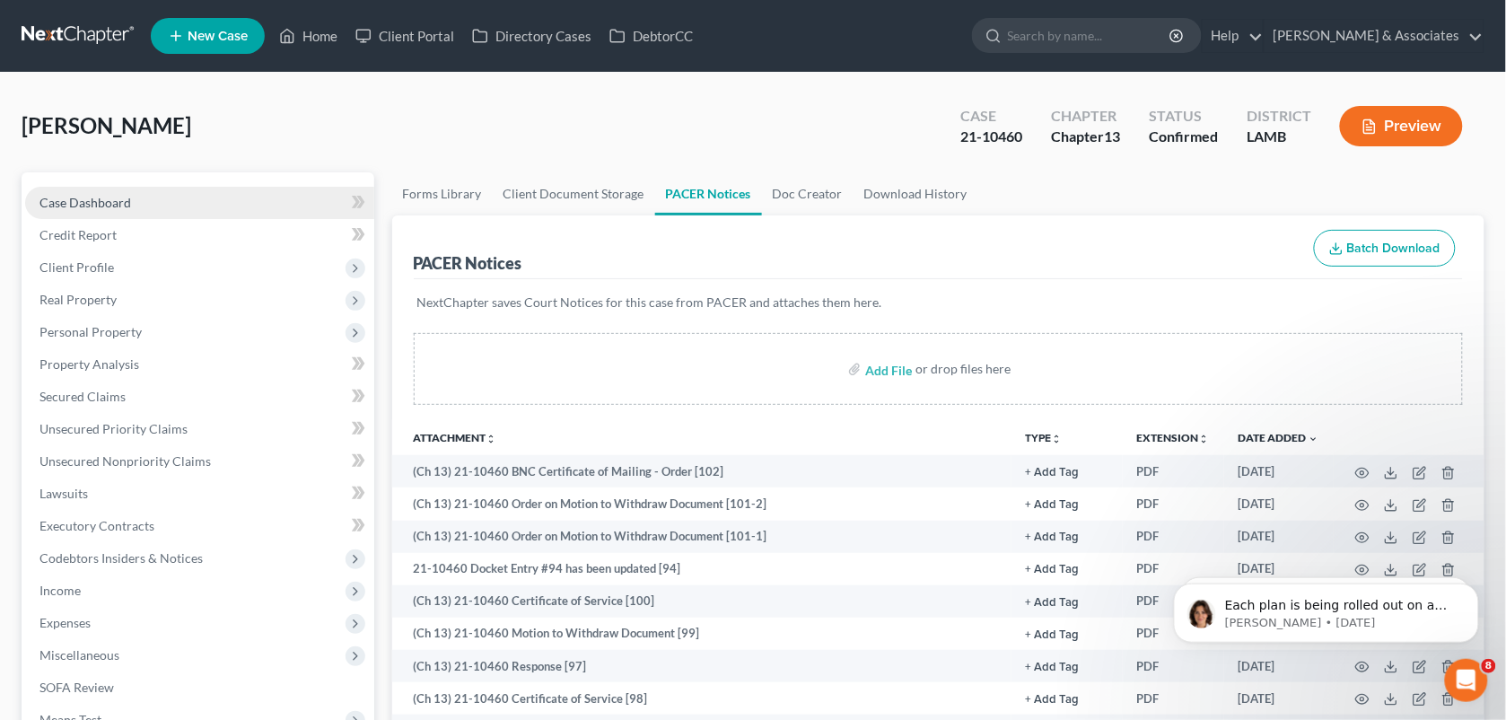
click at [109, 199] on span "Case Dashboard" at bounding box center [85, 202] width 92 height 15
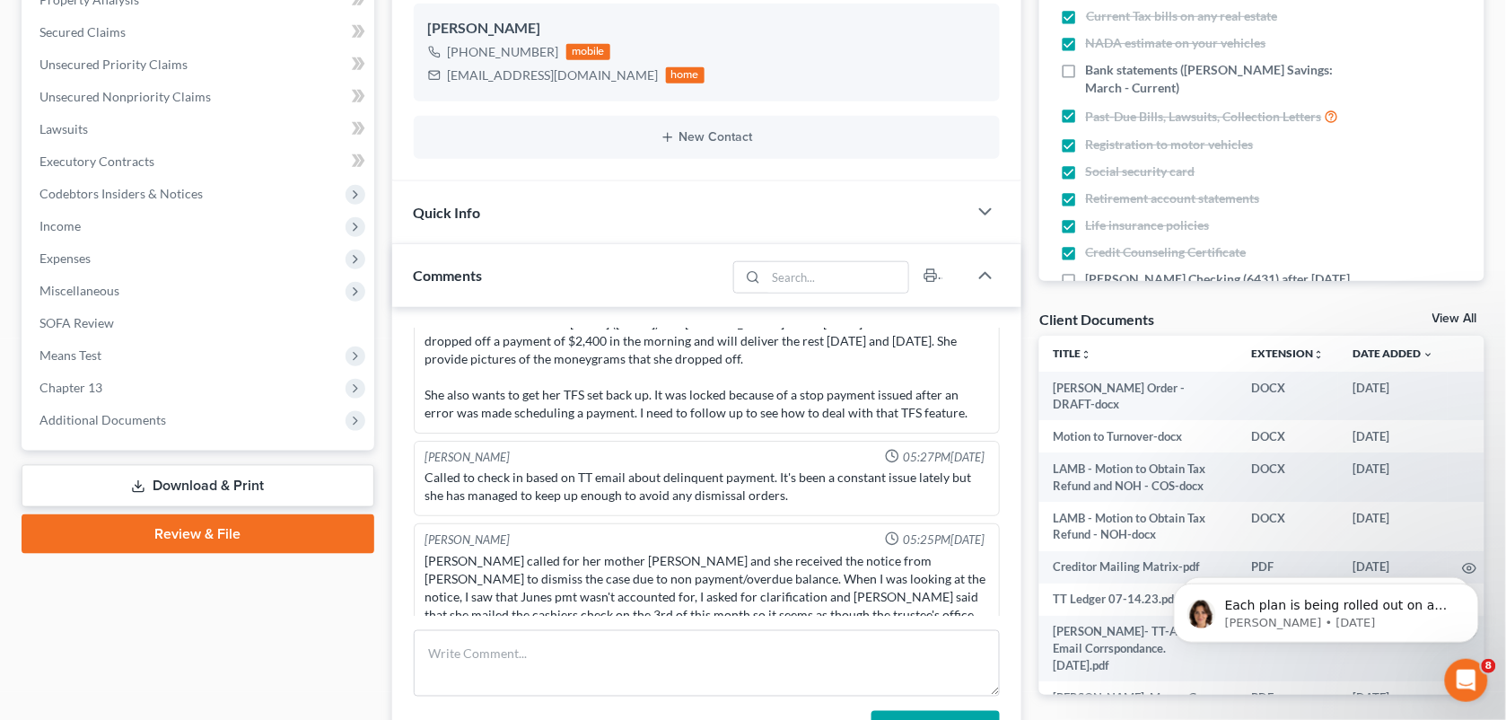
scroll to position [5613, 0]
click at [114, 383] on span "Chapter 13" at bounding box center [199, 388] width 349 height 32
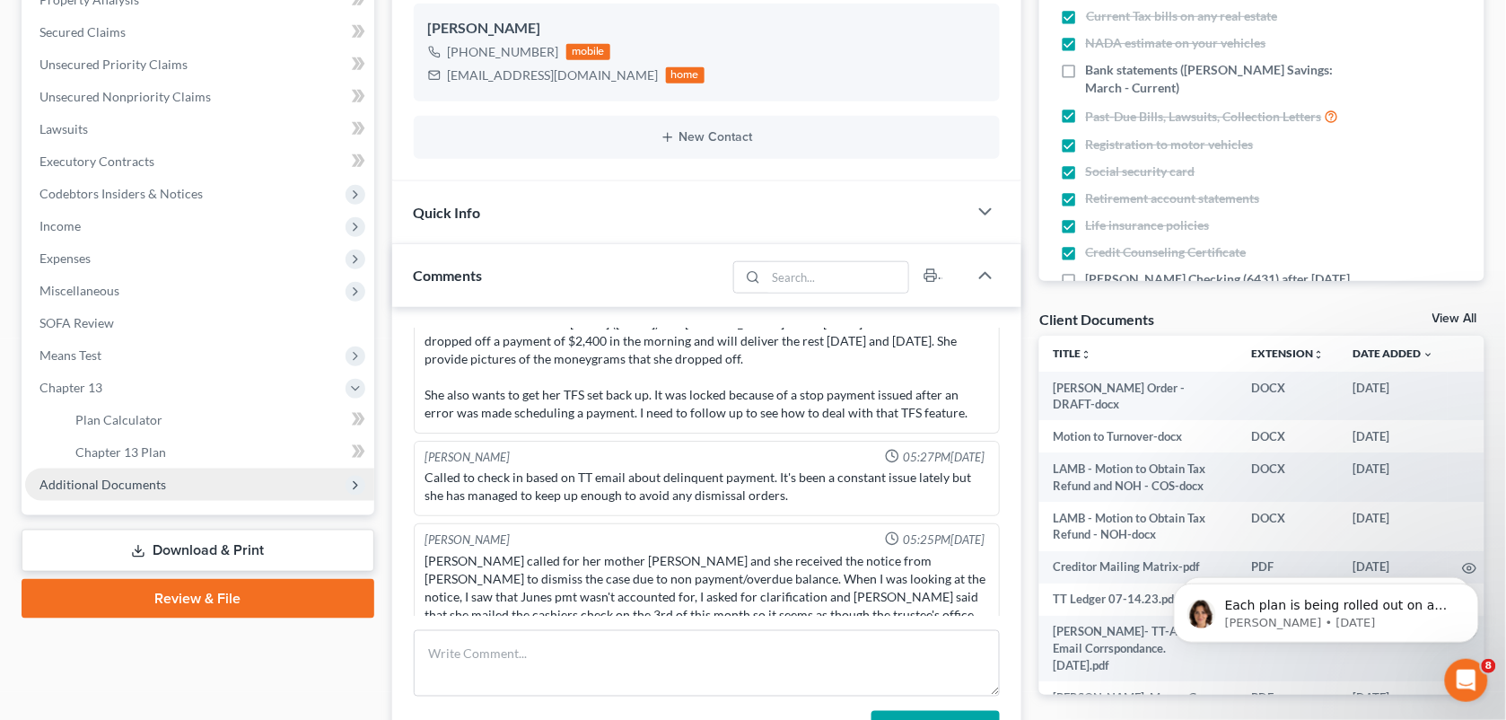
click at [132, 480] on span "Additional Documents" at bounding box center [102, 484] width 127 height 15
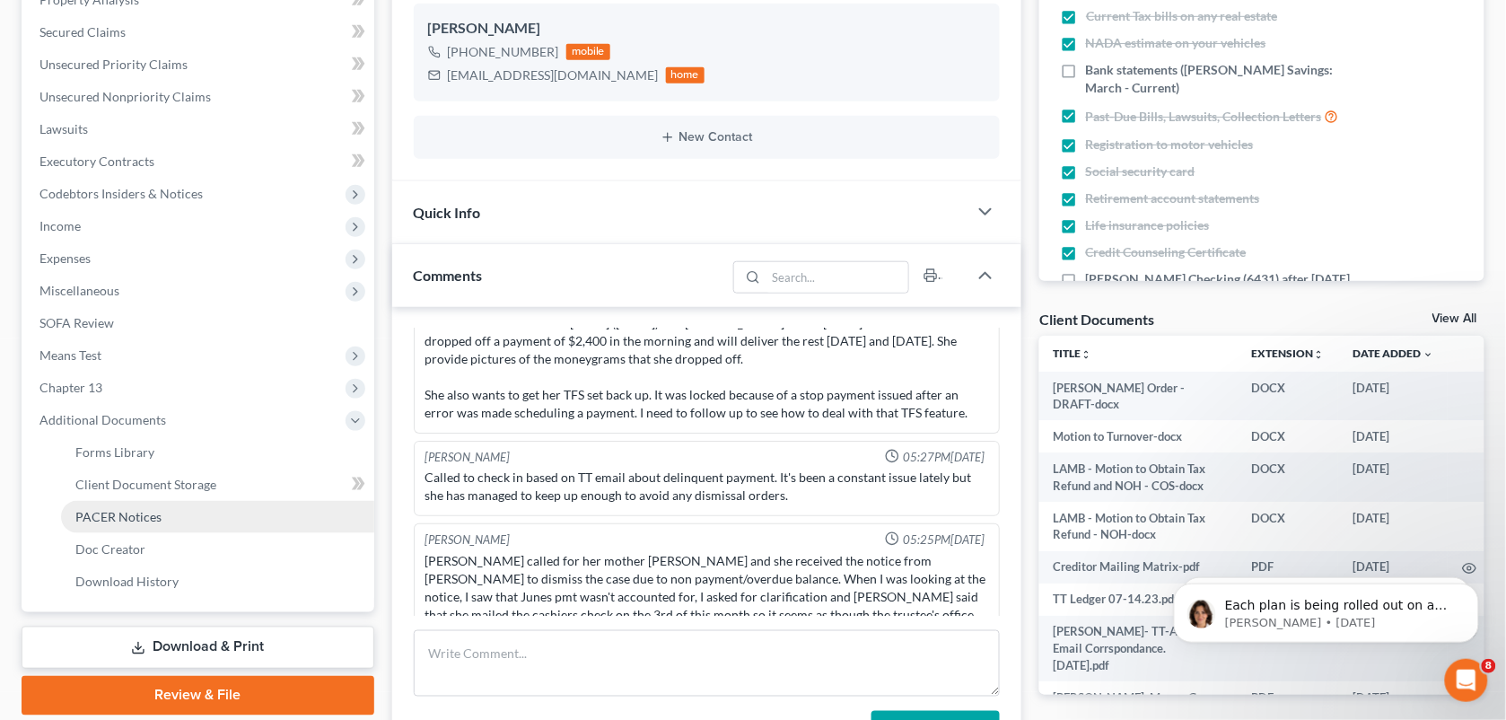
click at [128, 513] on span "PACER Notices" at bounding box center [118, 516] width 86 height 15
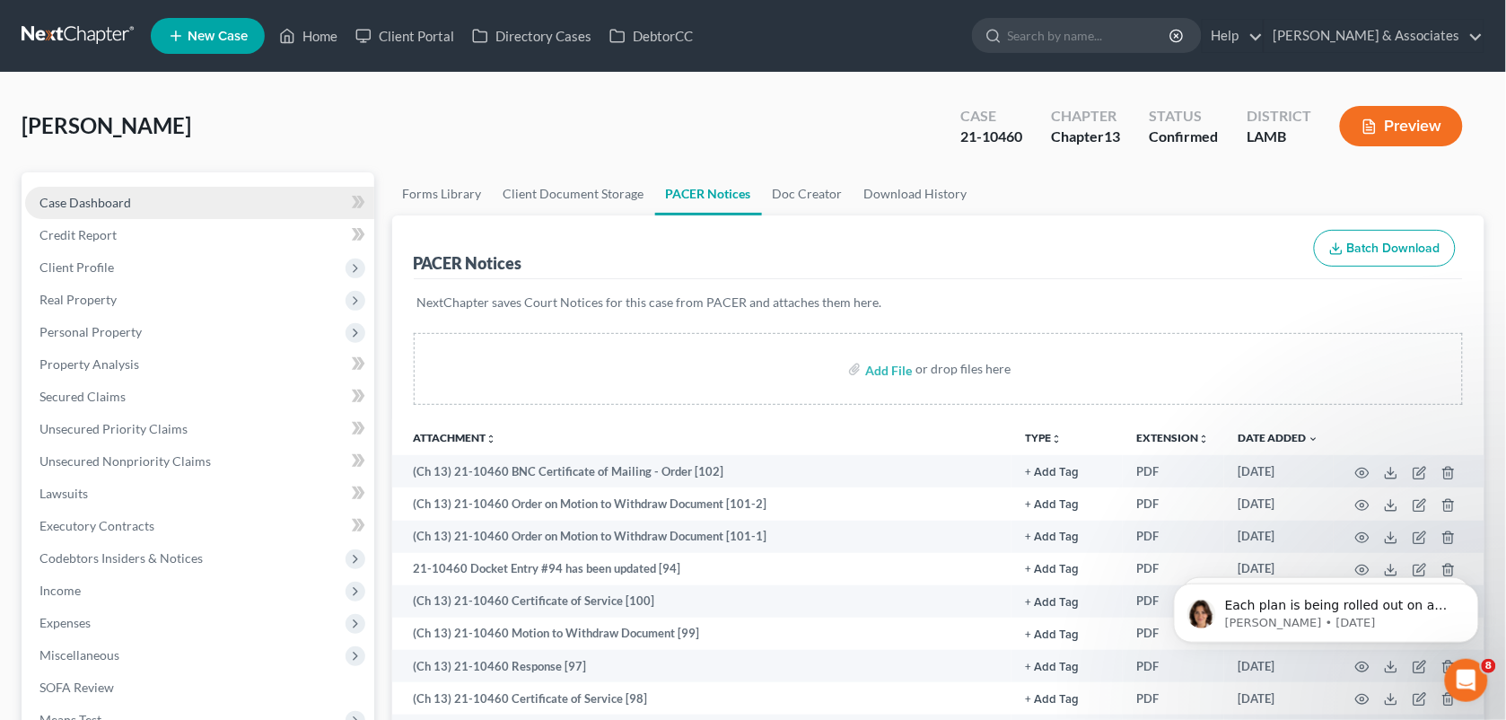
click at [132, 213] on link "Case Dashboard" at bounding box center [199, 203] width 349 height 32
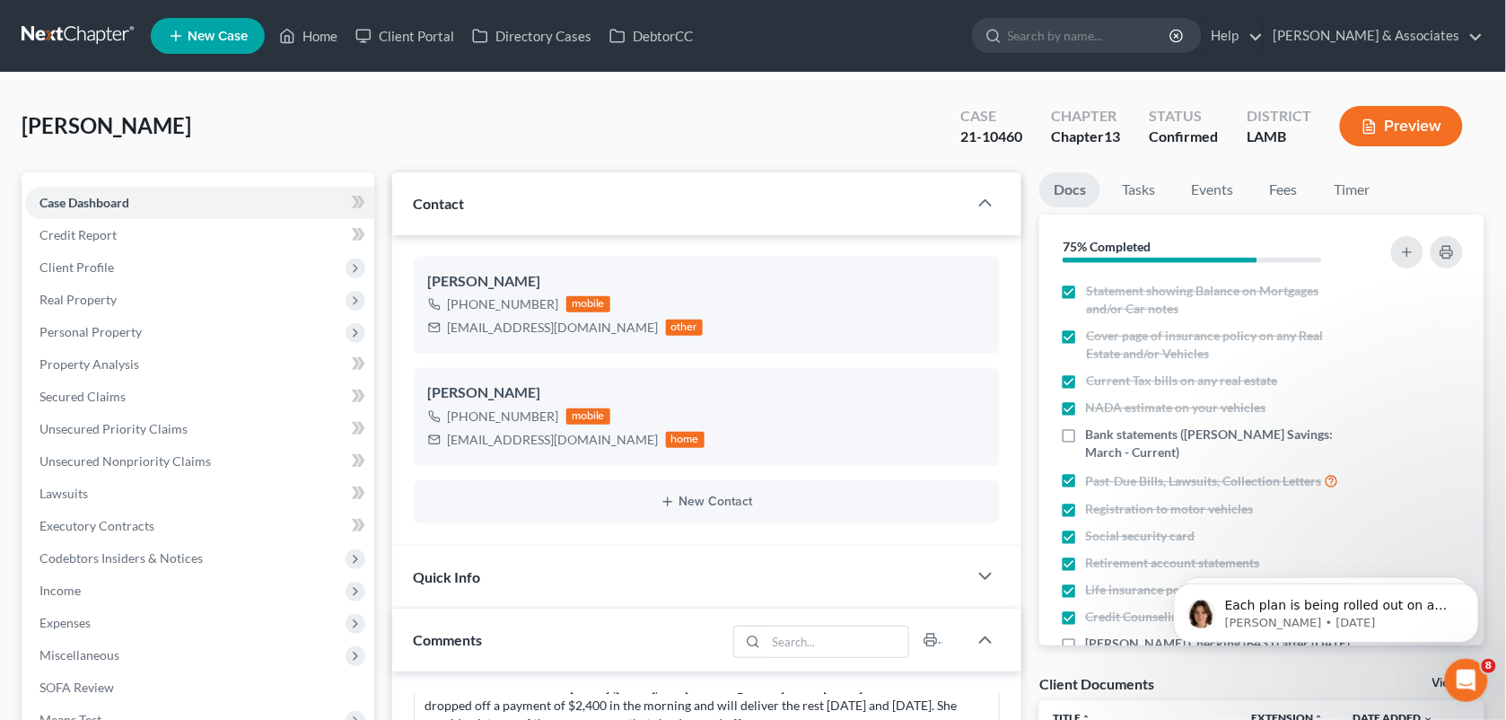
scroll to position [5613, 0]
